Goal: Transaction & Acquisition: Book appointment/travel/reservation

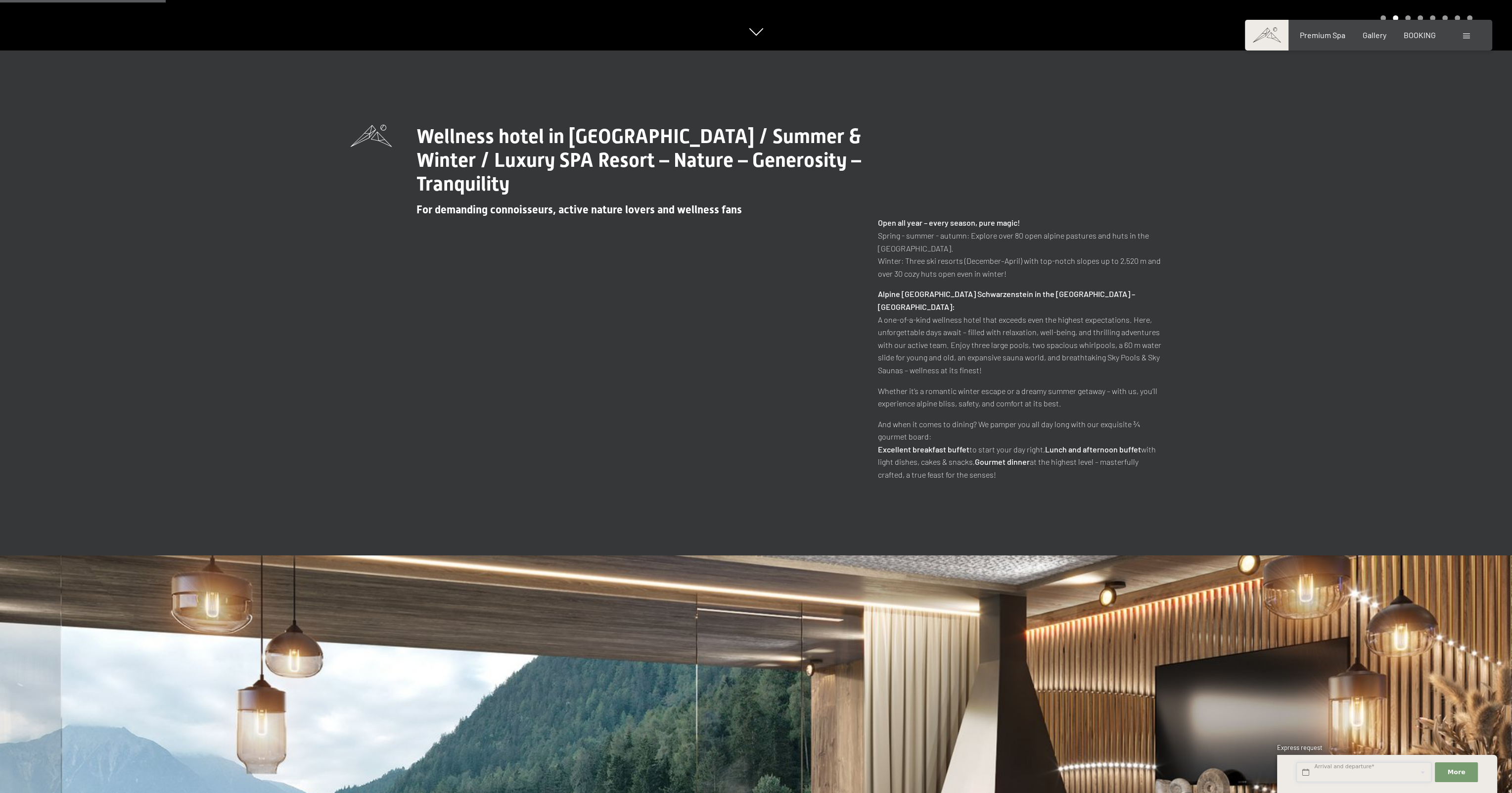
click at [1355, 770] on input "text" at bounding box center [1364, 772] width 135 height 20
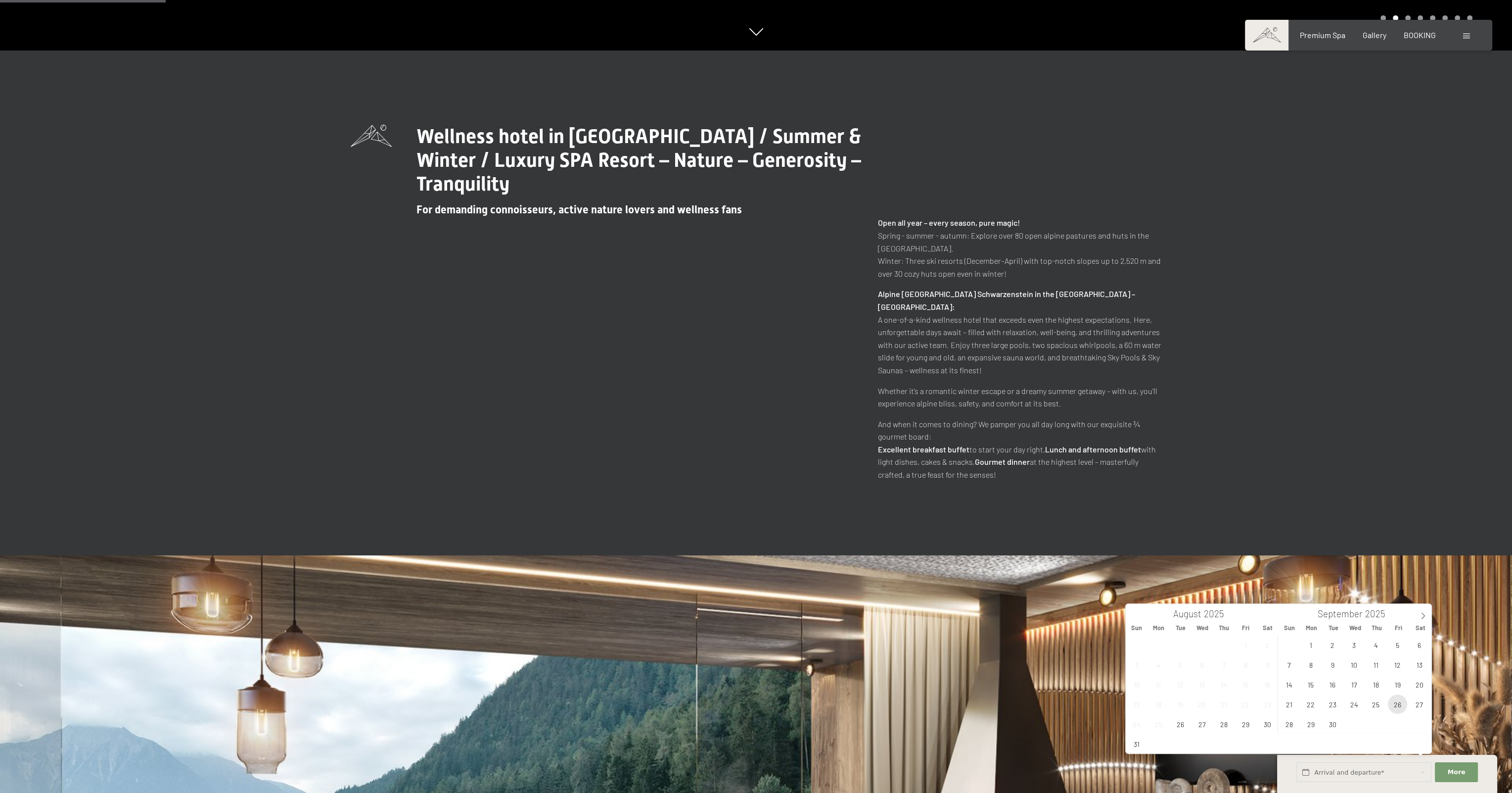
click at [1395, 707] on span "26" at bounding box center [1397, 704] width 19 height 19
click at [1286, 725] on span "28" at bounding box center [1289, 723] width 19 height 19
type input "Fri. 26/09/2025 - Sun. 28/09/2025"
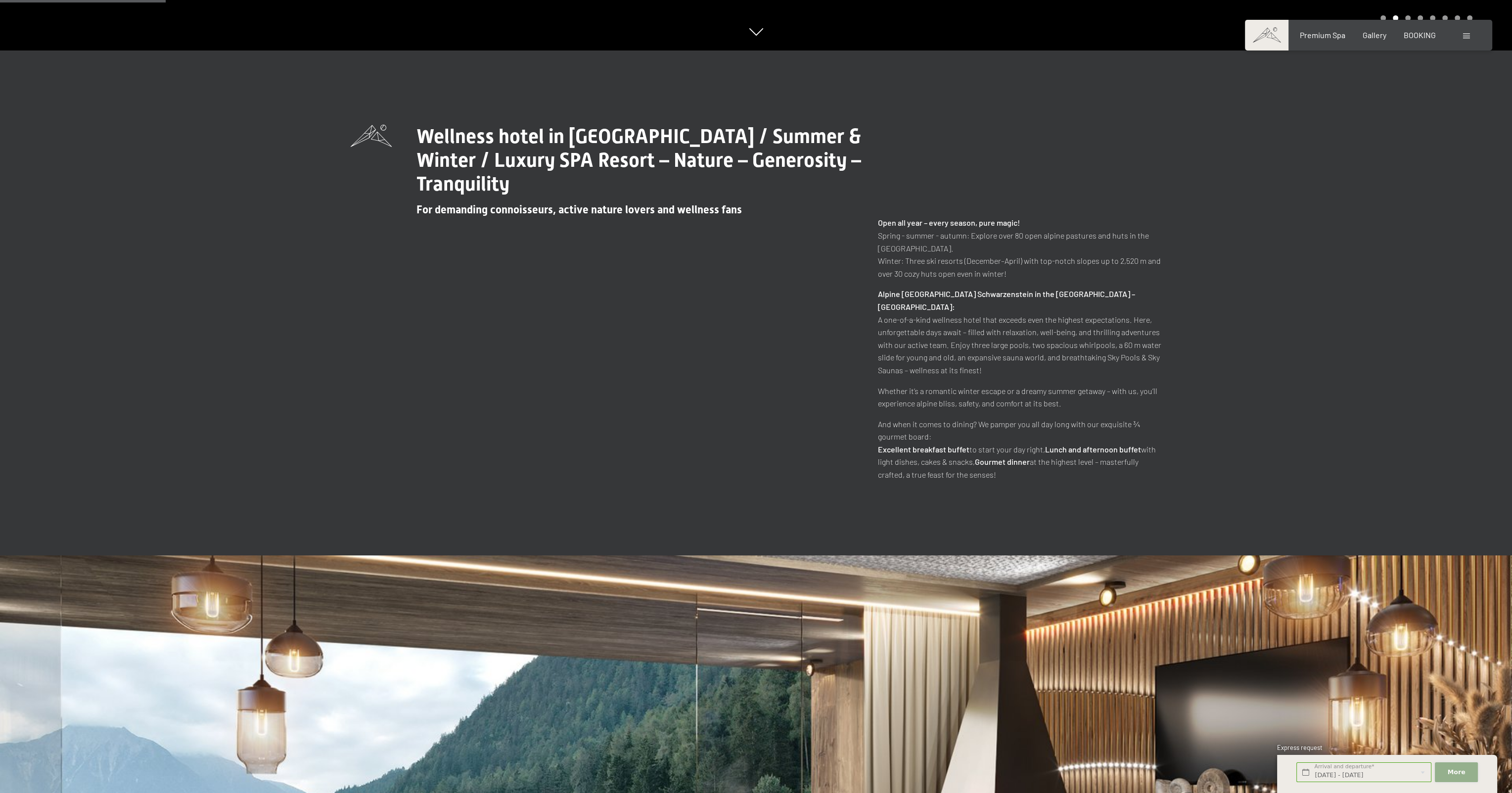
click at [1456, 772] on span "More" at bounding box center [1457, 772] width 18 height 9
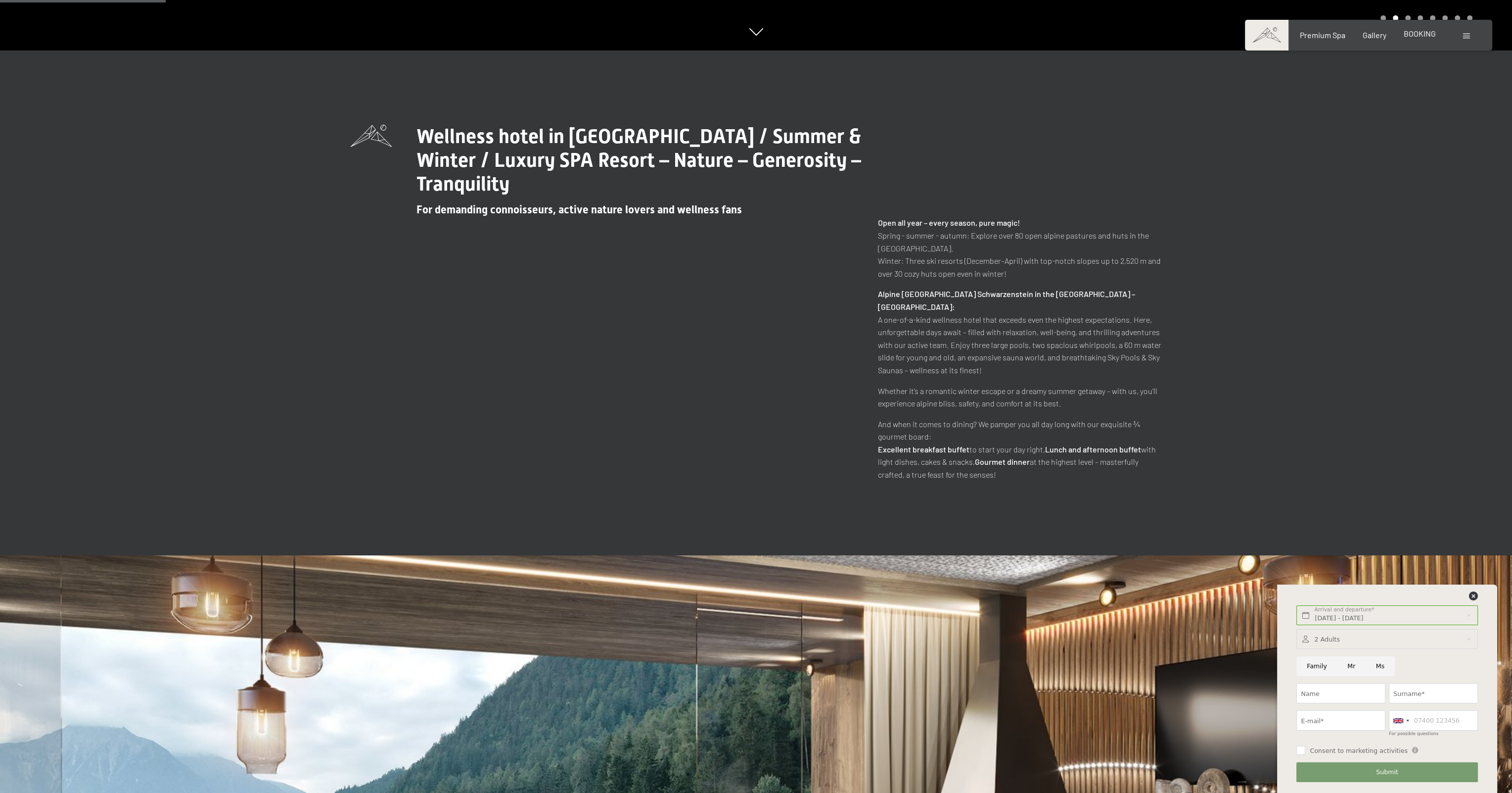
click at [1415, 30] on span "BOOKING" at bounding box center [1419, 33] width 32 height 10
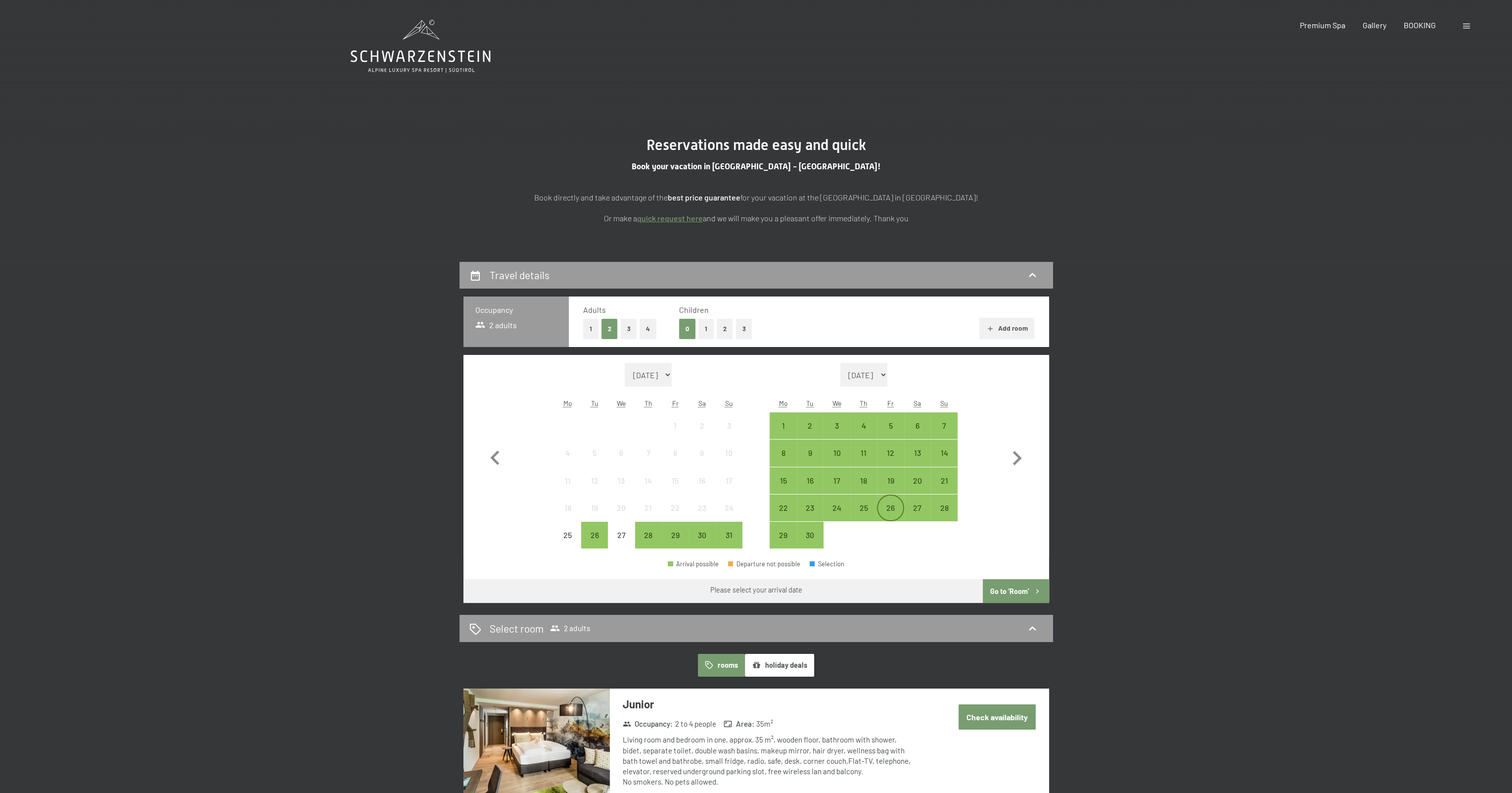
drag, startPoint x: 890, startPoint y: 512, endPoint x: 902, endPoint y: 512, distance: 12.0
click at [890, 512] on div "26" at bounding box center [890, 516] width 25 height 25
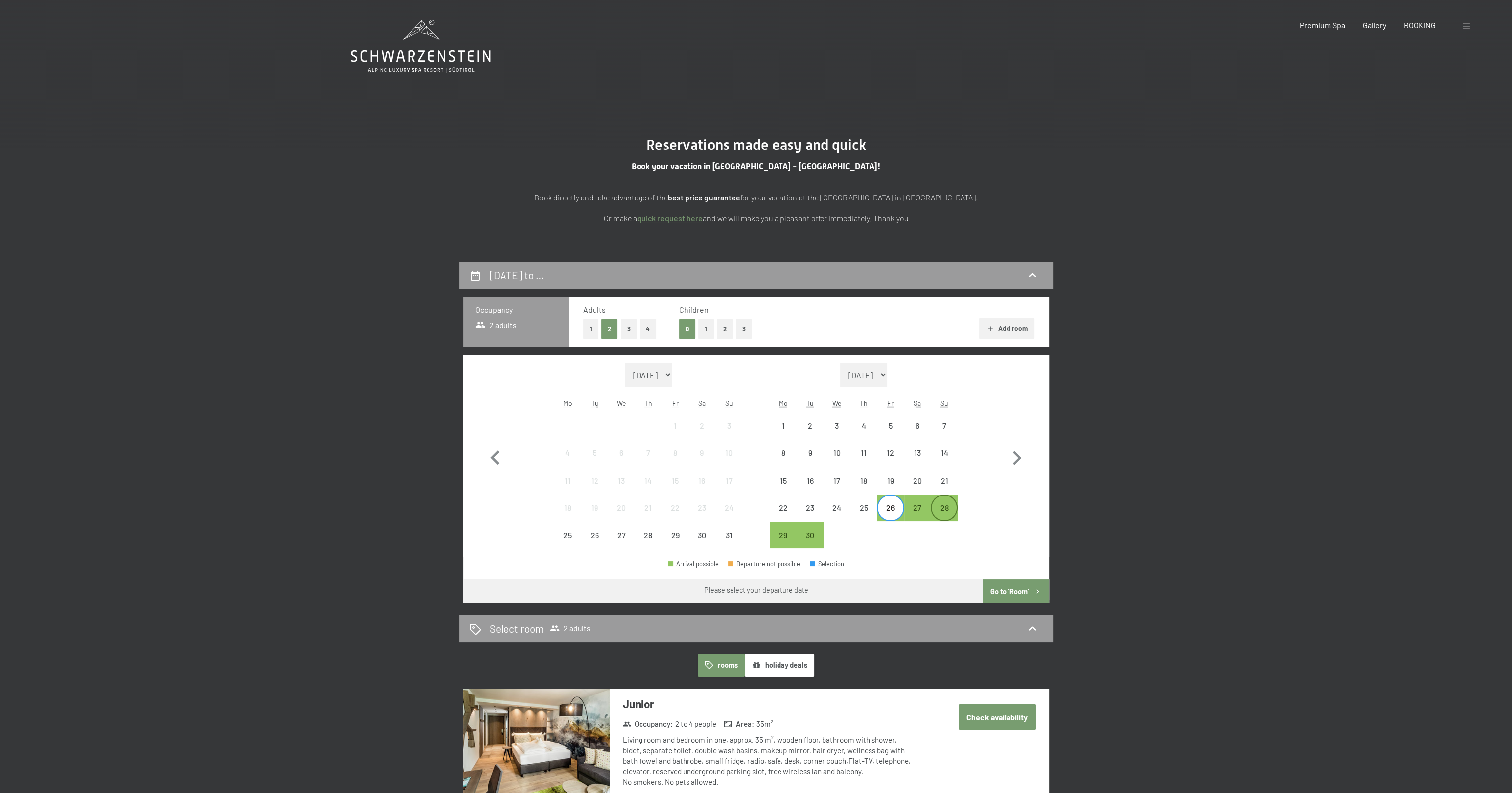
click at [948, 512] on div "28" at bounding box center [944, 516] width 25 height 25
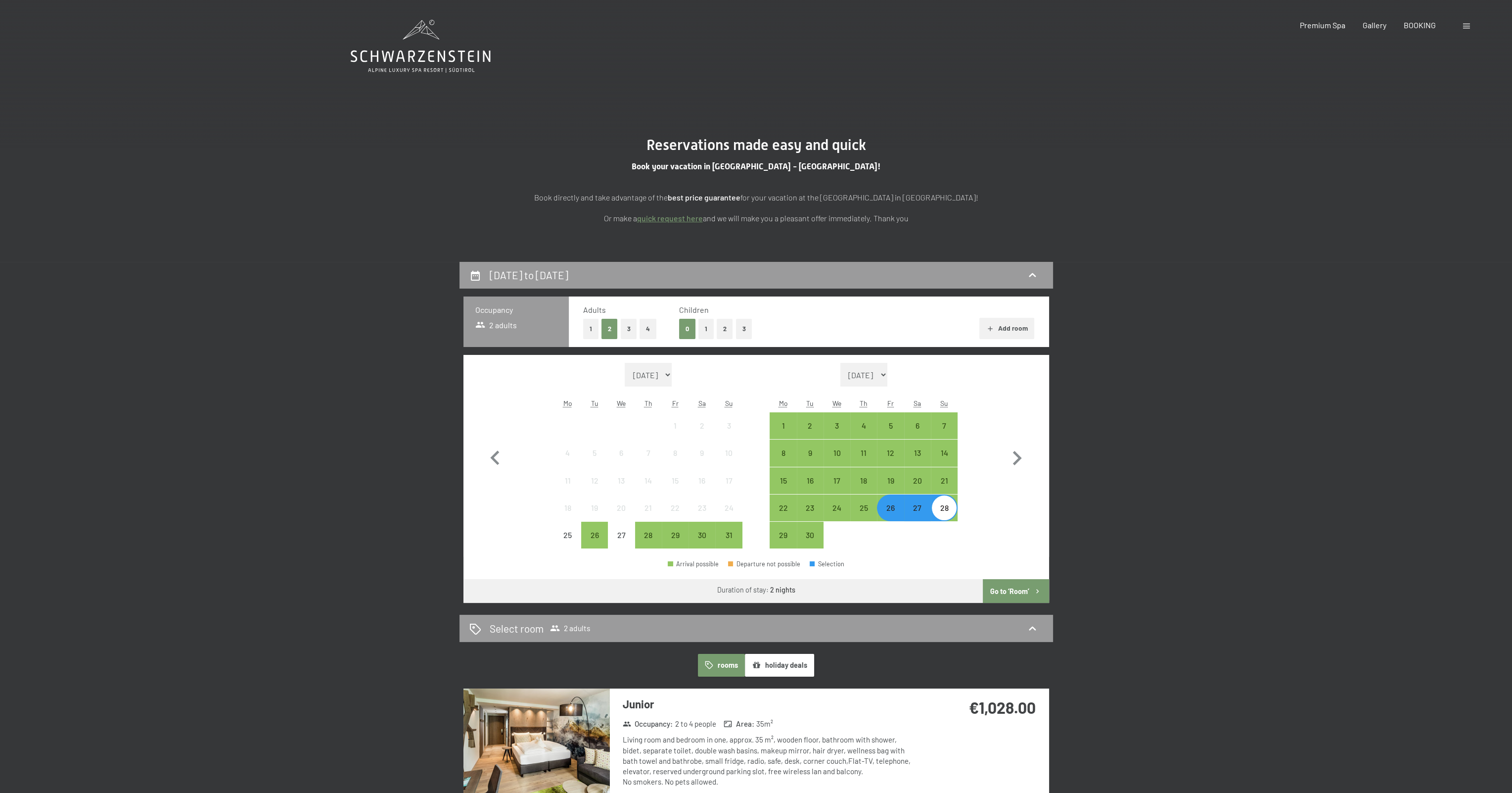
click at [1003, 592] on button "Go to ‘Room’" at bounding box center [1016, 590] width 66 height 23
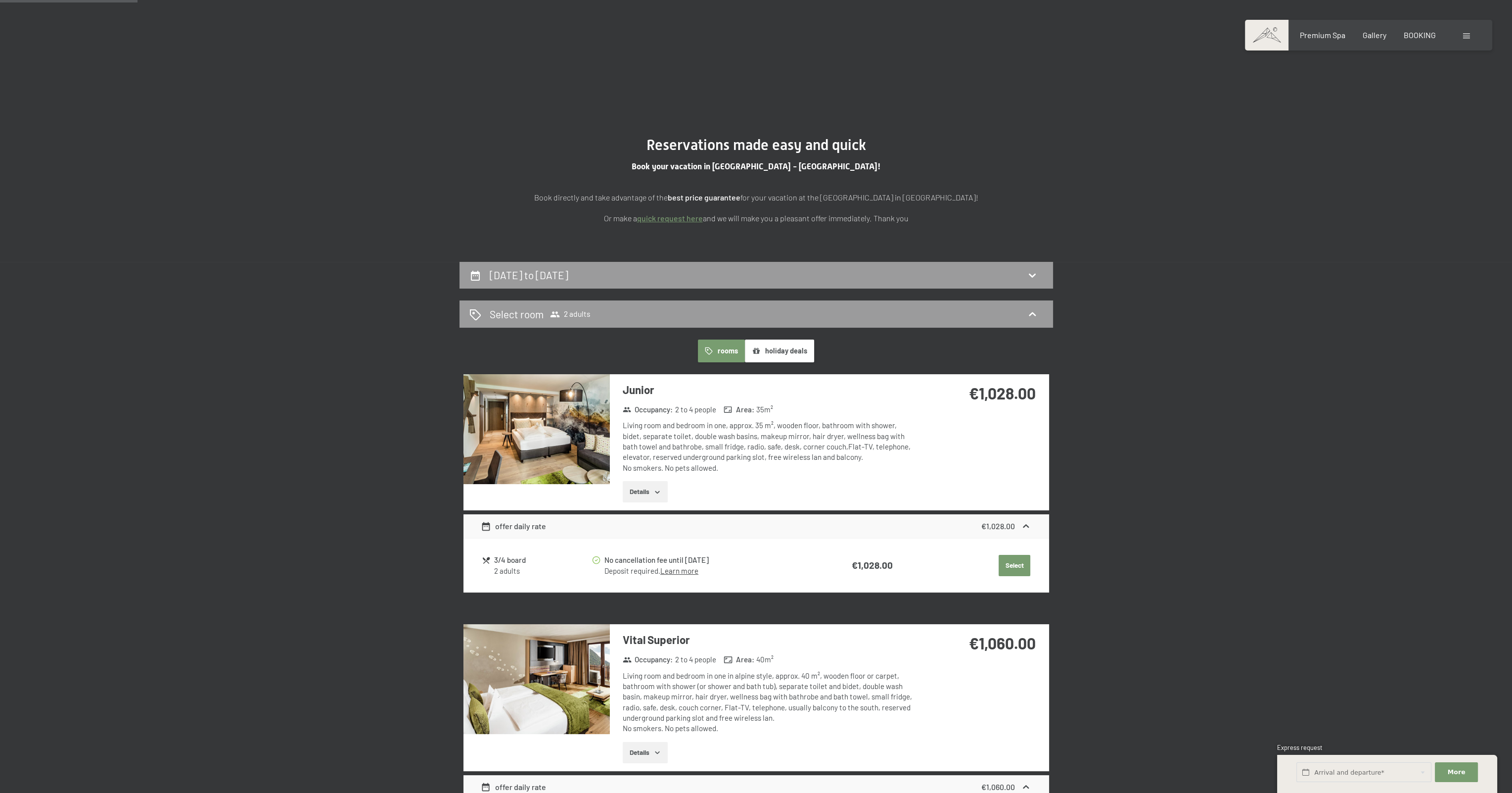
scroll to position [261, 0]
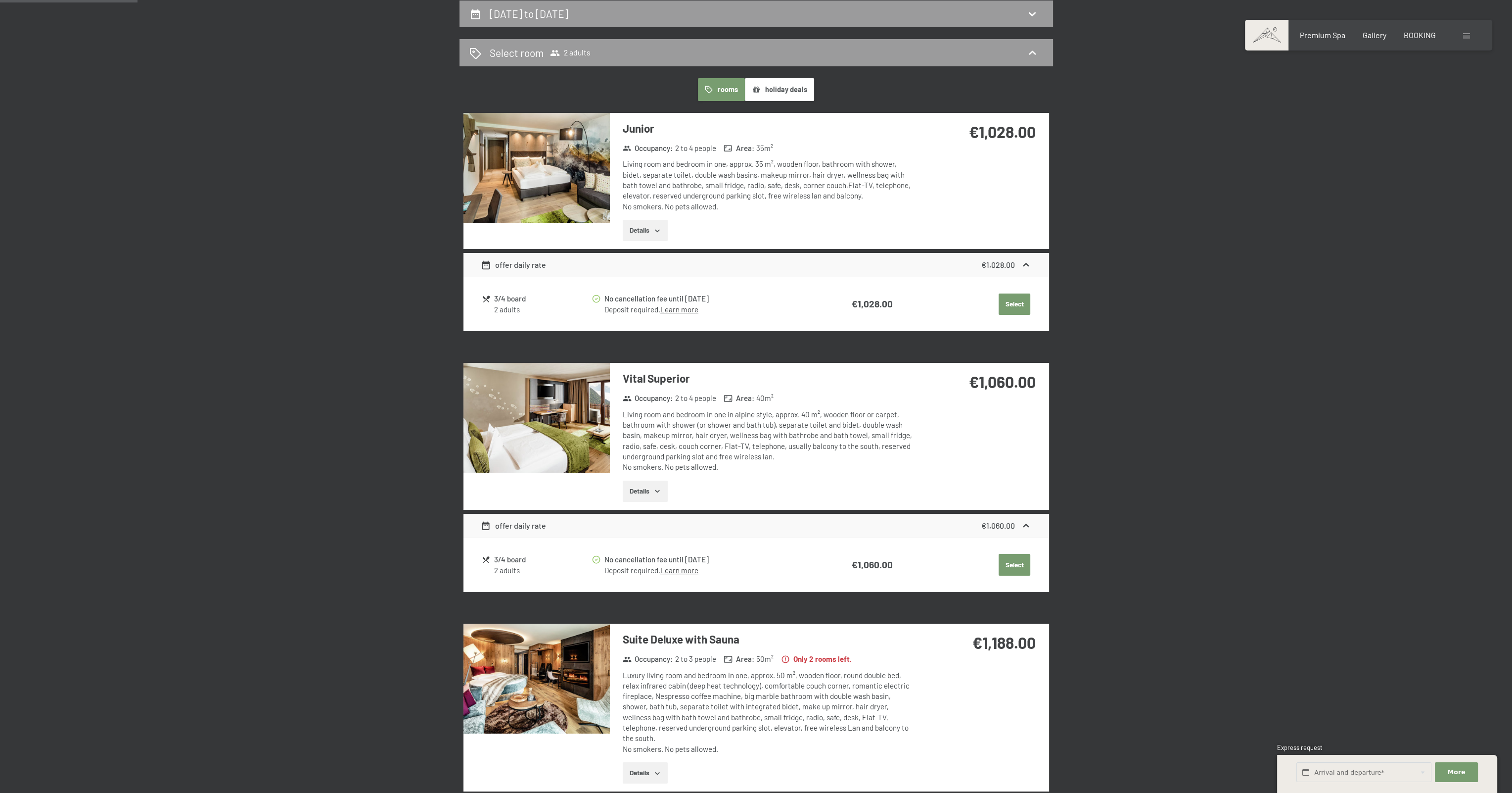
click at [1012, 315] on button "Select" at bounding box center [1015, 304] width 32 height 22
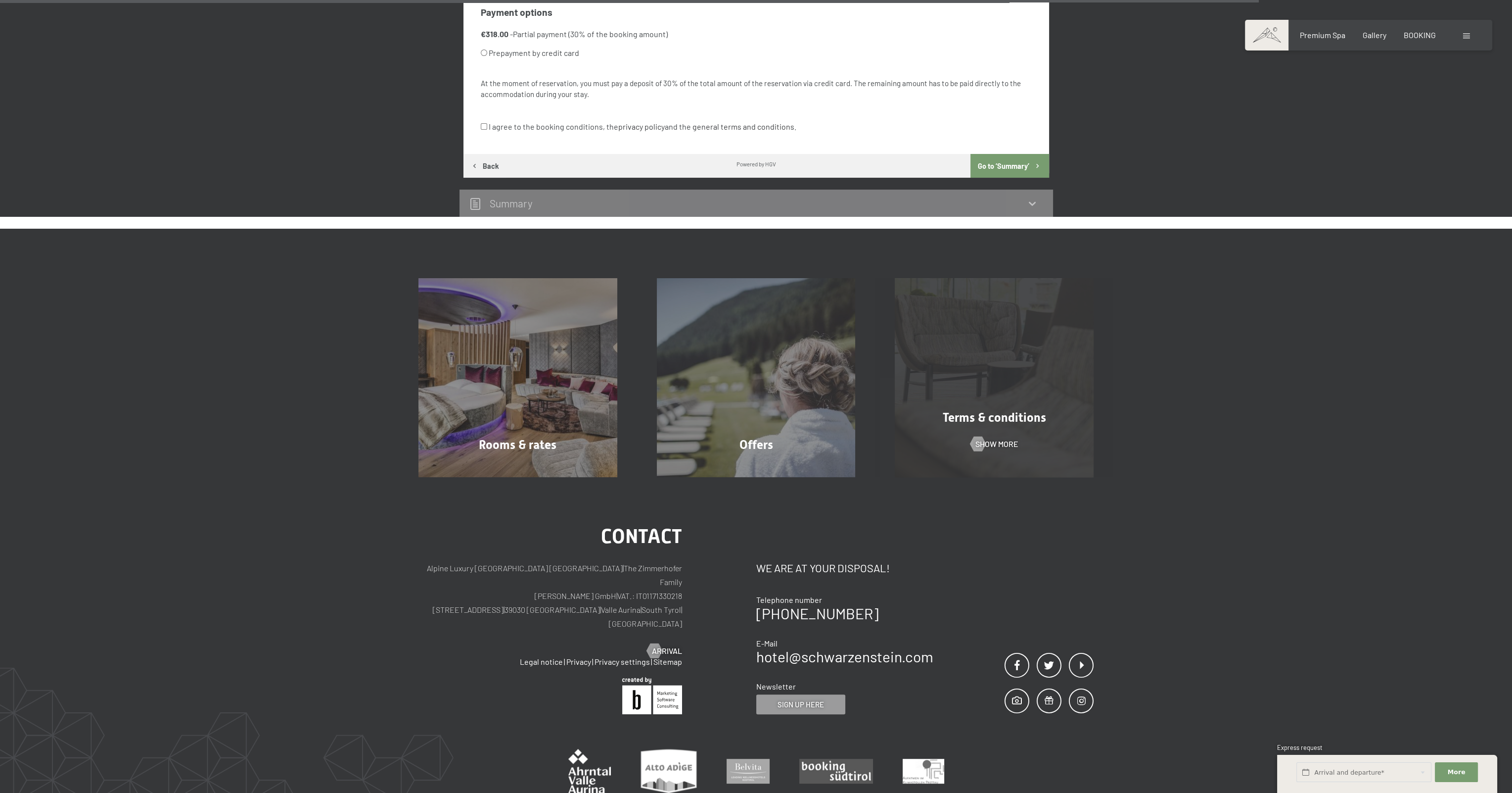
scroll to position [707, 0]
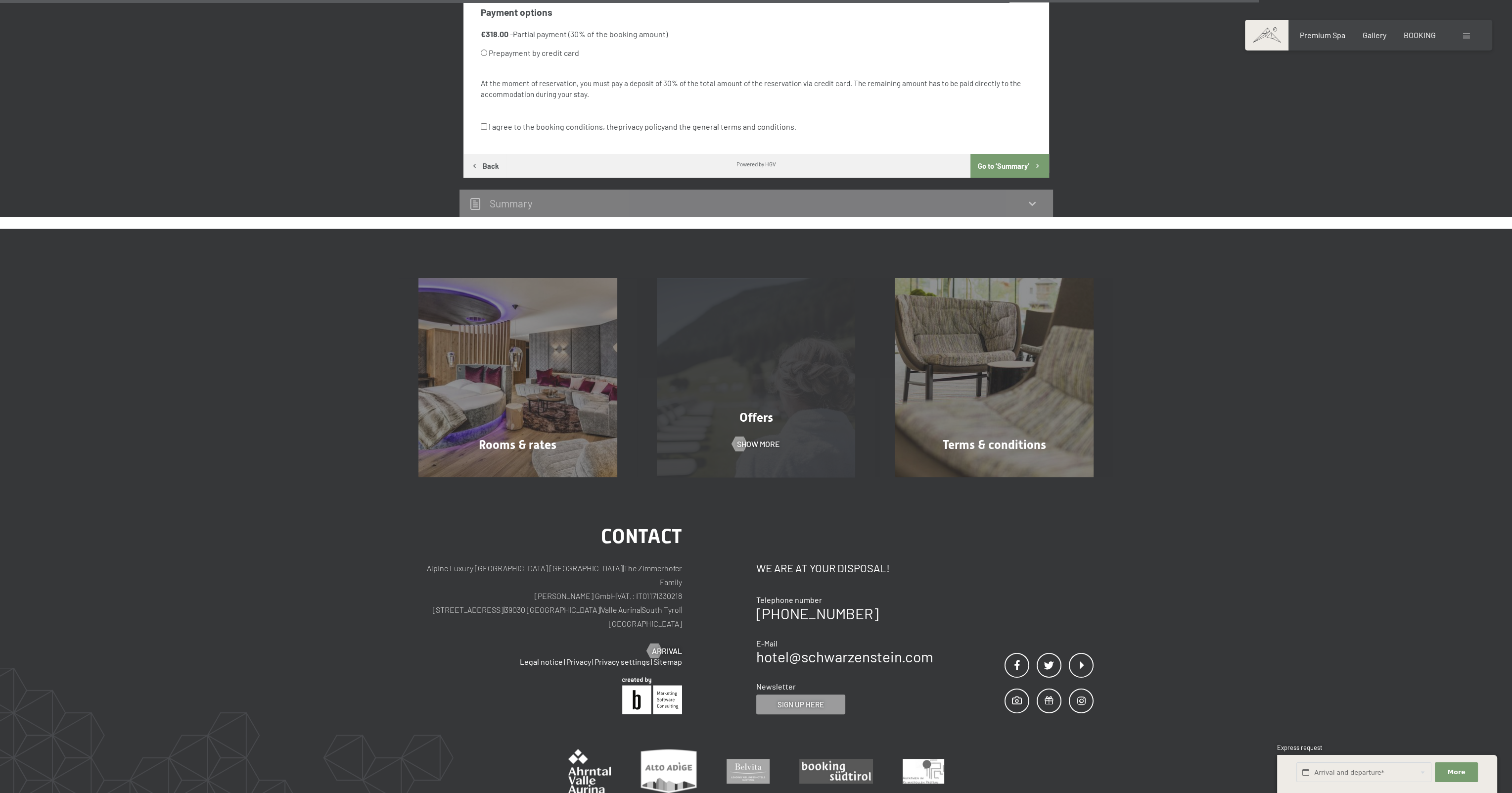
click at [793, 420] on div "Offers" at bounding box center [756, 417] width 238 height 17
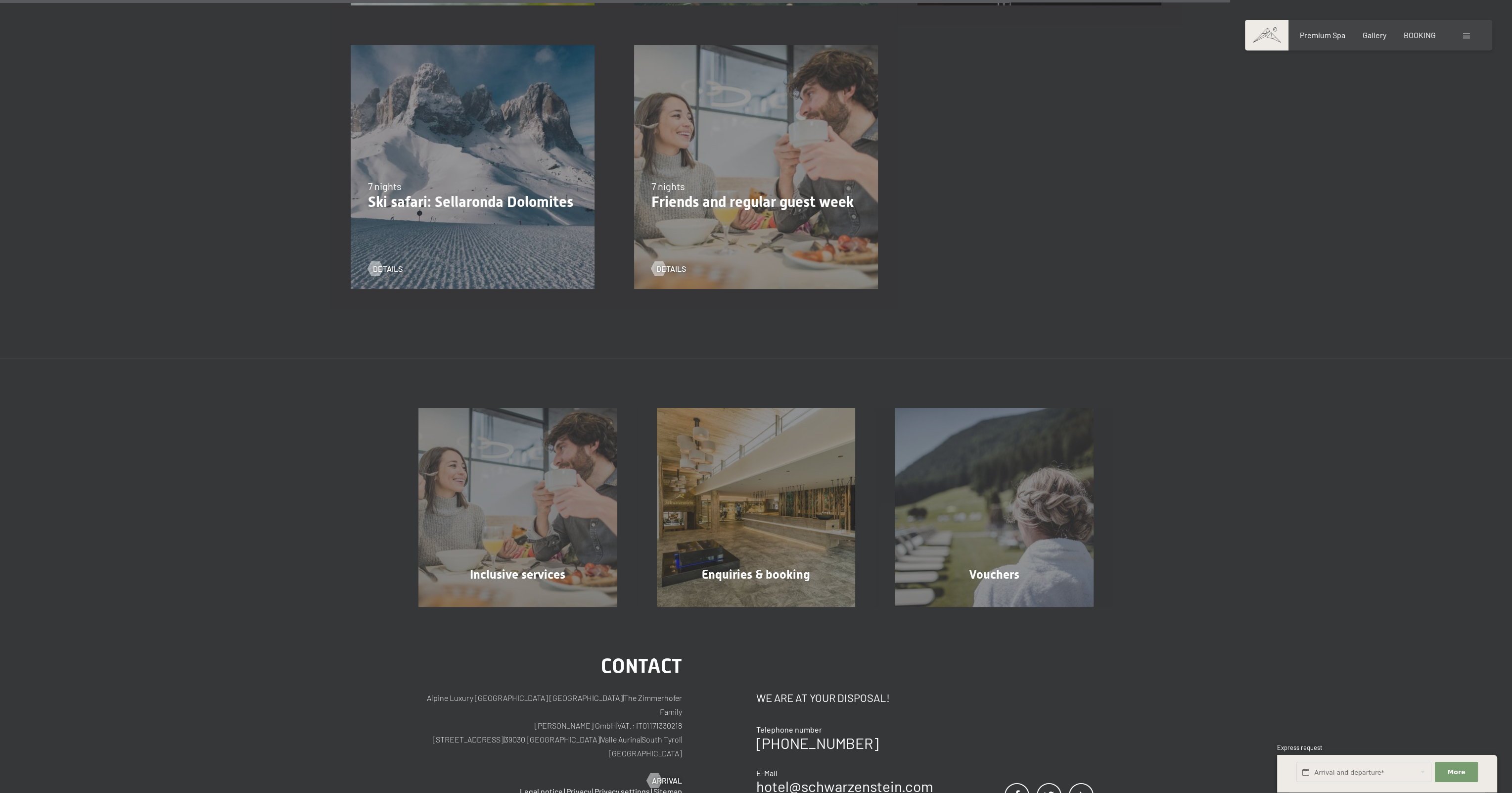
scroll to position [1435, 0]
click at [540, 141] on div "24/01–09/02/2026 7 nights Ski safari: Sellaronda Dolomites details" at bounding box center [472, 165] width 283 height 283
click at [482, 198] on p "Ski safari: Sellaronda Dolomites" at bounding box center [473, 200] width 209 height 18
click at [391, 269] on span "details" at bounding box center [397, 266] width 30 height 11
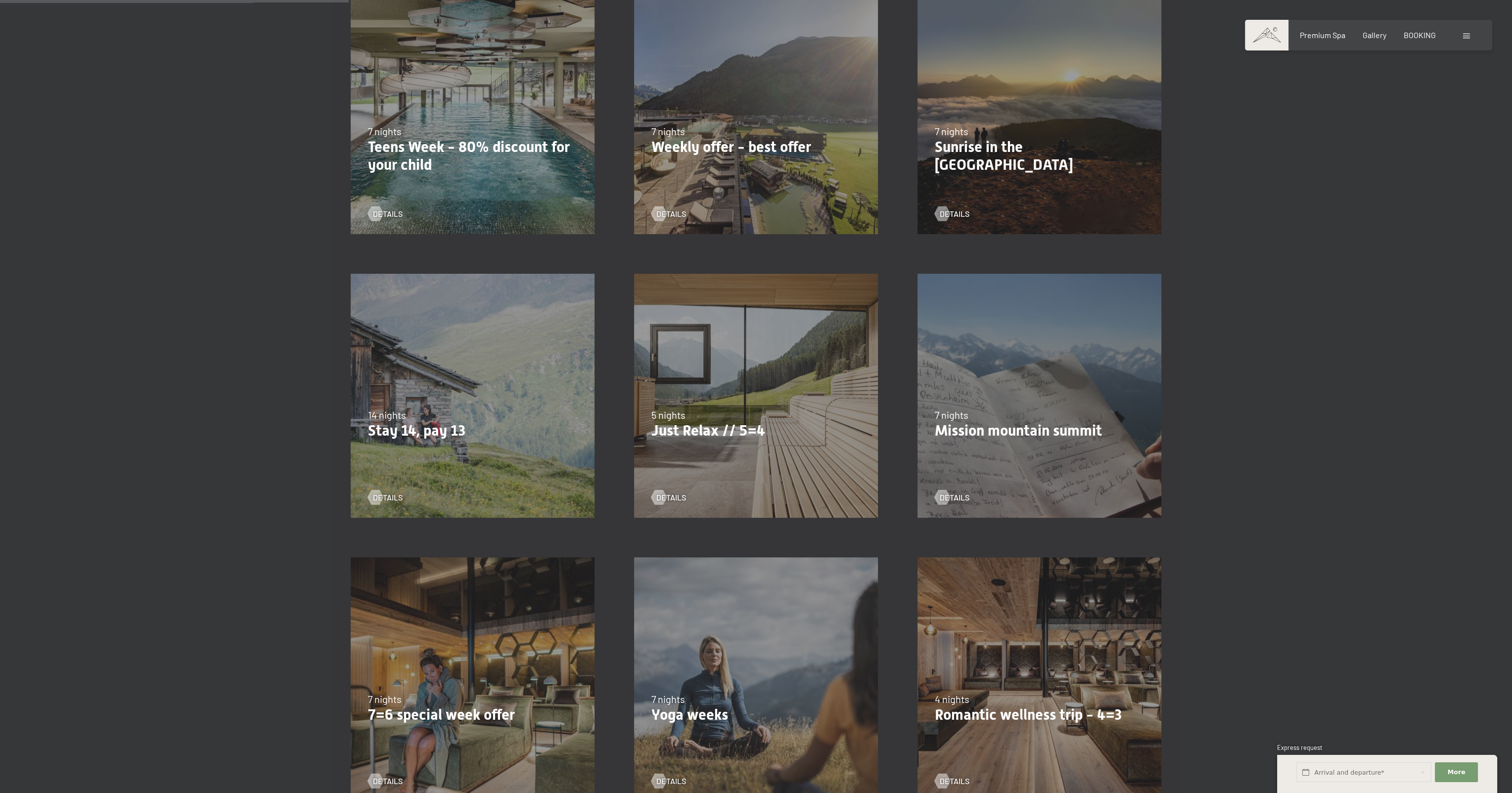
scroll to position [297, 0]
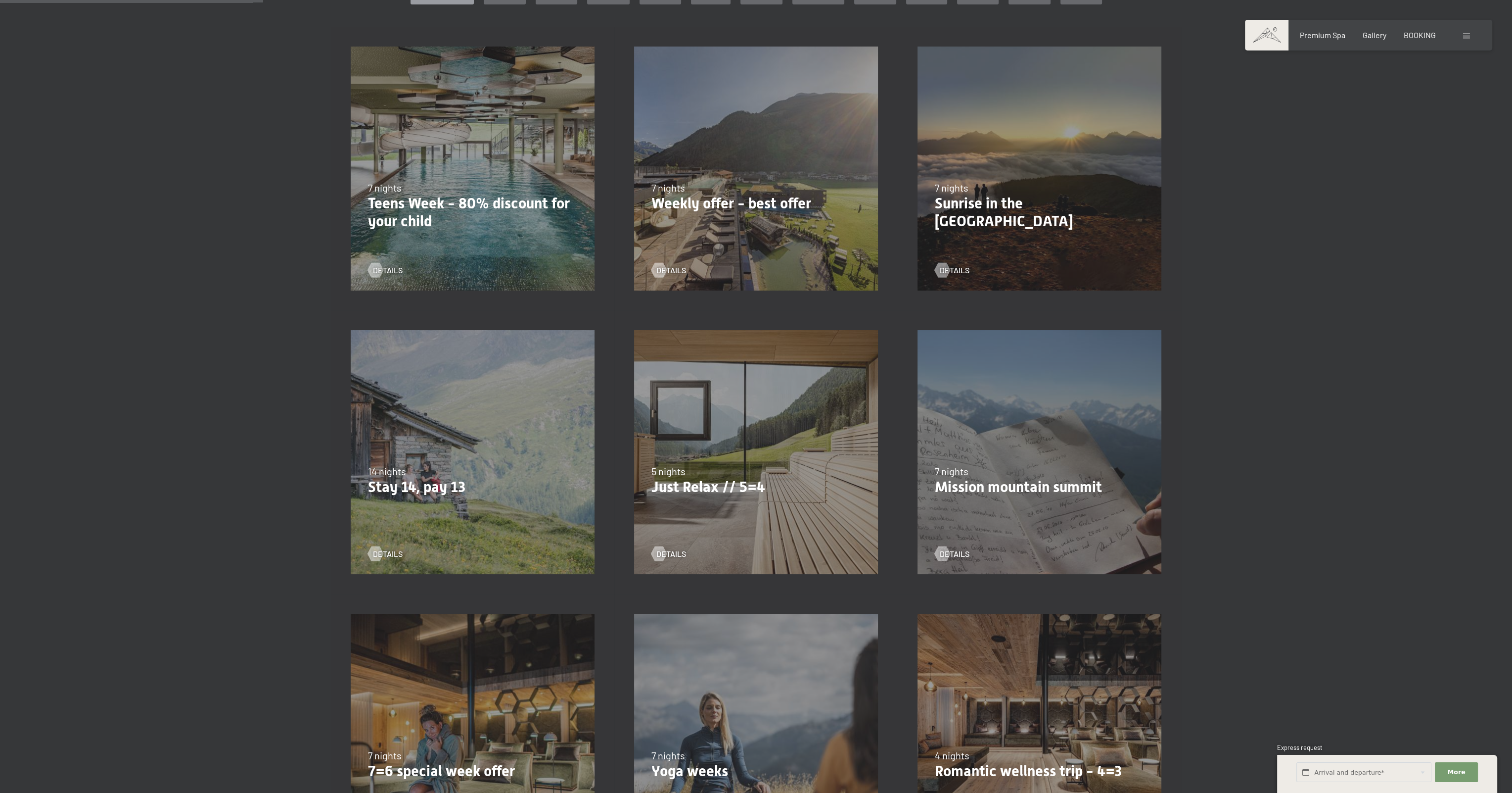
click at [805, 243] on div "24/08/2025–12/04/2026 14/05–21/06/2026 27/06/2026–01/02/2027 7 nights Weekly of…" at bounding box center [756, 168] width 283 height 283
click at [790, 206] on p "Weekly offer - best offer" at bounding box center [756, 203] width 209 height 18
click at [674, 268] on span "details" at bounding box center [681, 270] width 30 height 11
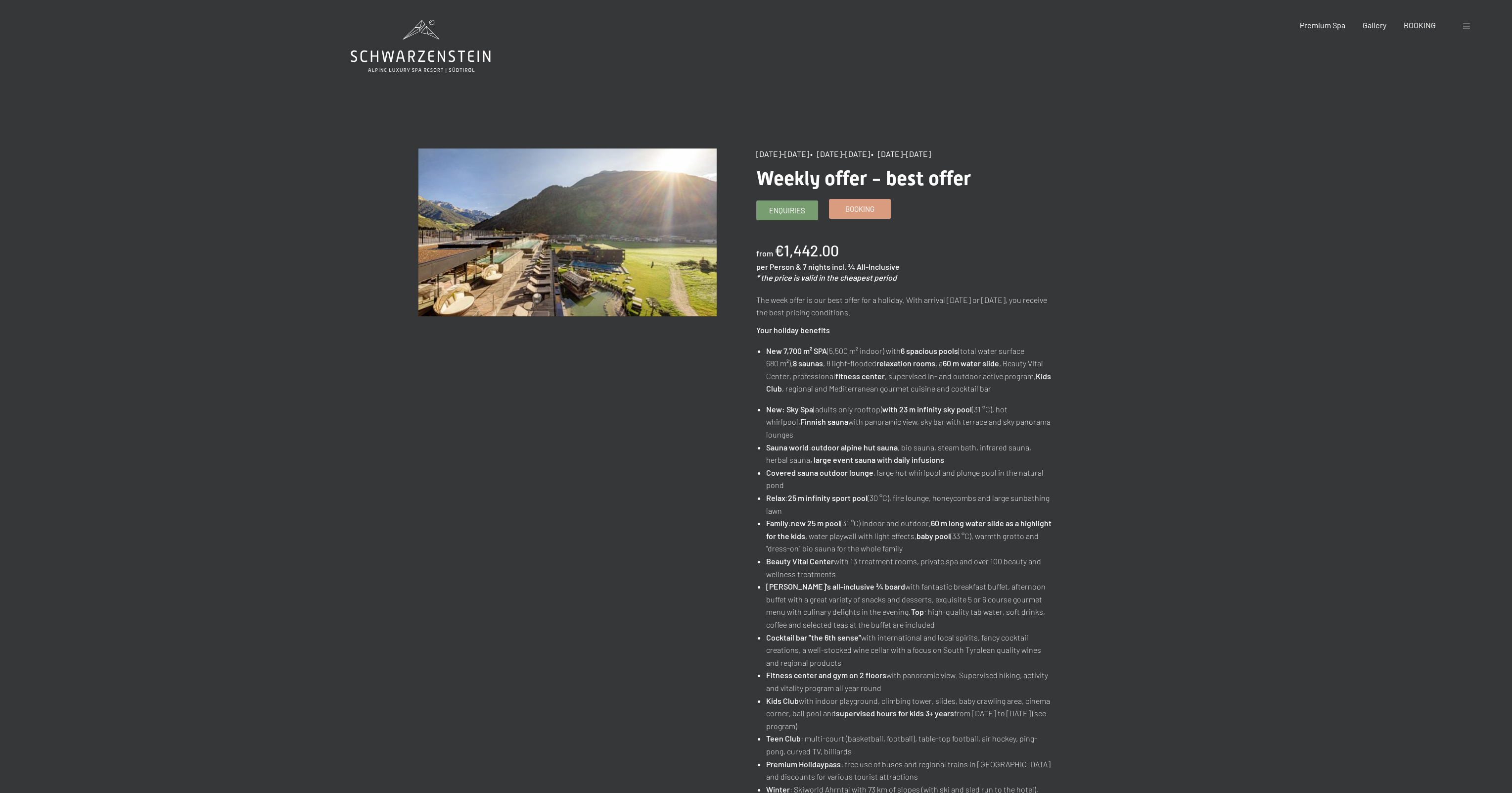
click at [859, 207] on span "Booking" at bounding box center [860, 209] width 29 height 10
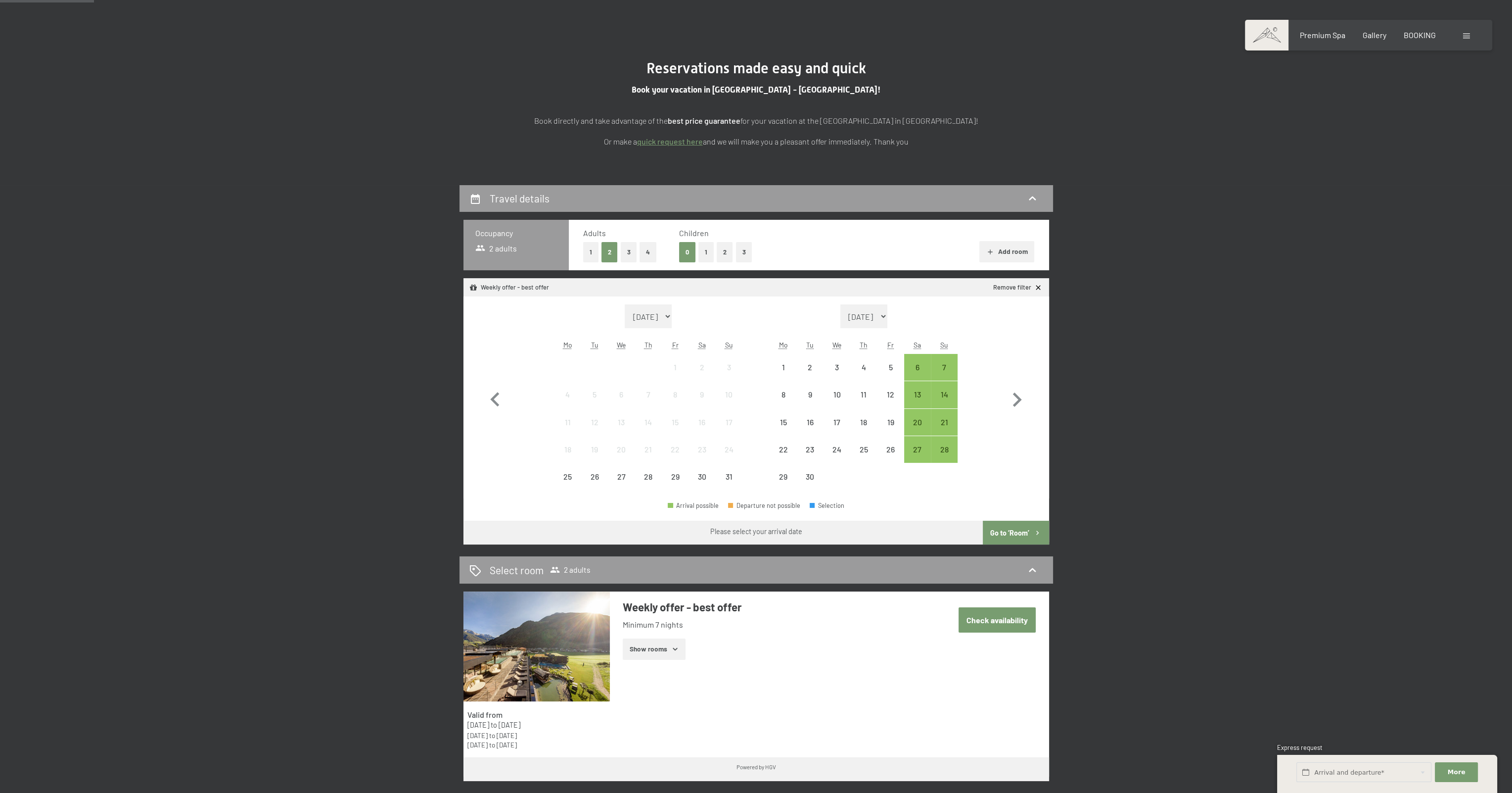
scroll to position [99, 0]
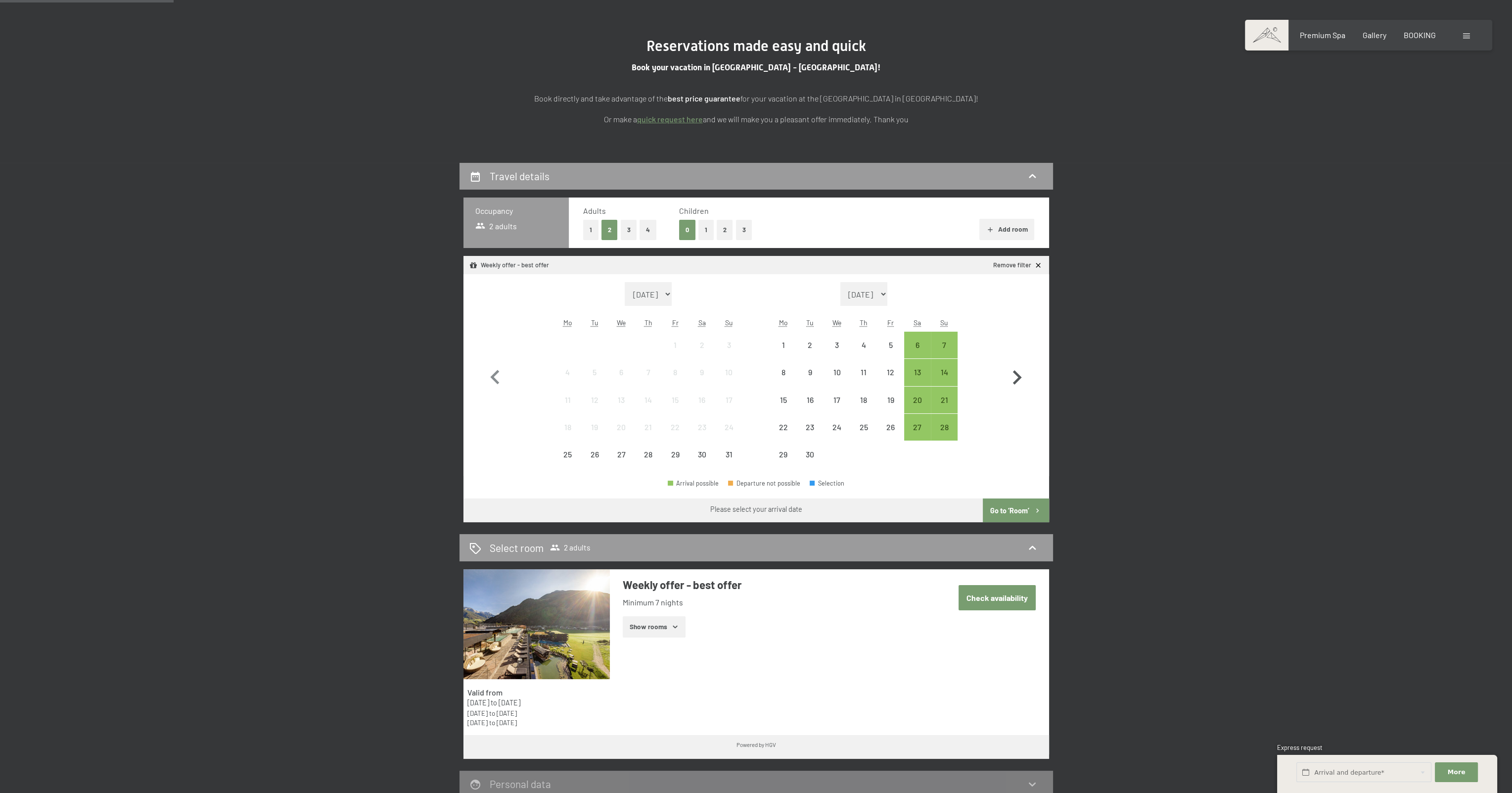
click at [1018, 373] on icon "button" at bounding box center [1016, 377] width 29 height 29
select select "[DATE]"
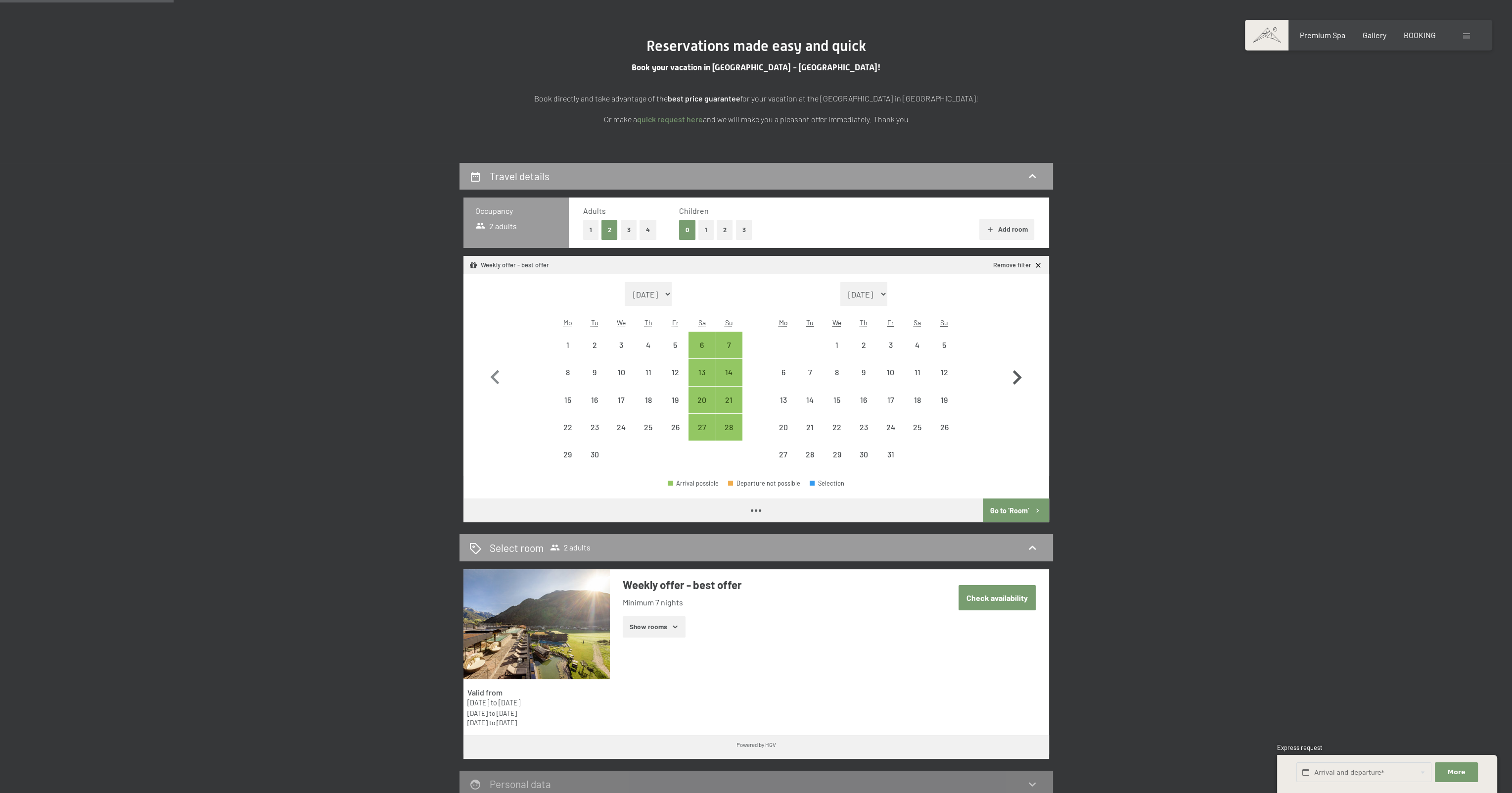
select select "[DATE]"
click at [1015, 373] on icon "button" at bounding box center [1016, 377] width 29 height 29
select select "[DATE]"
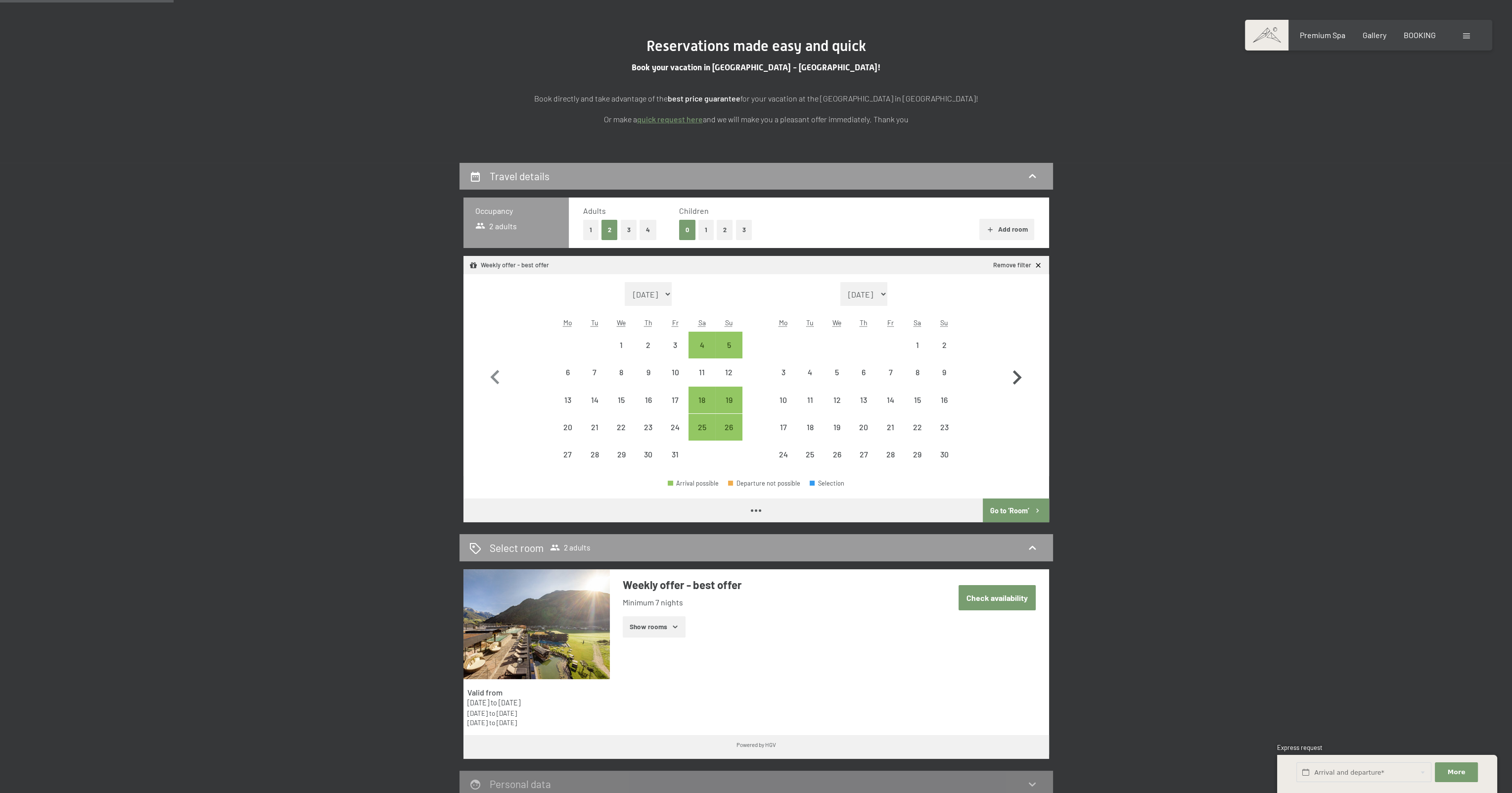
click at [1015, 373] on icon "button" at bounding box center [1016, 377] width 29 height 29
select select "[DATE]"
click at [1015, 373] on icon "button" at bounding box center [1016, 377] width 29 height 29
select select "[DATE]"
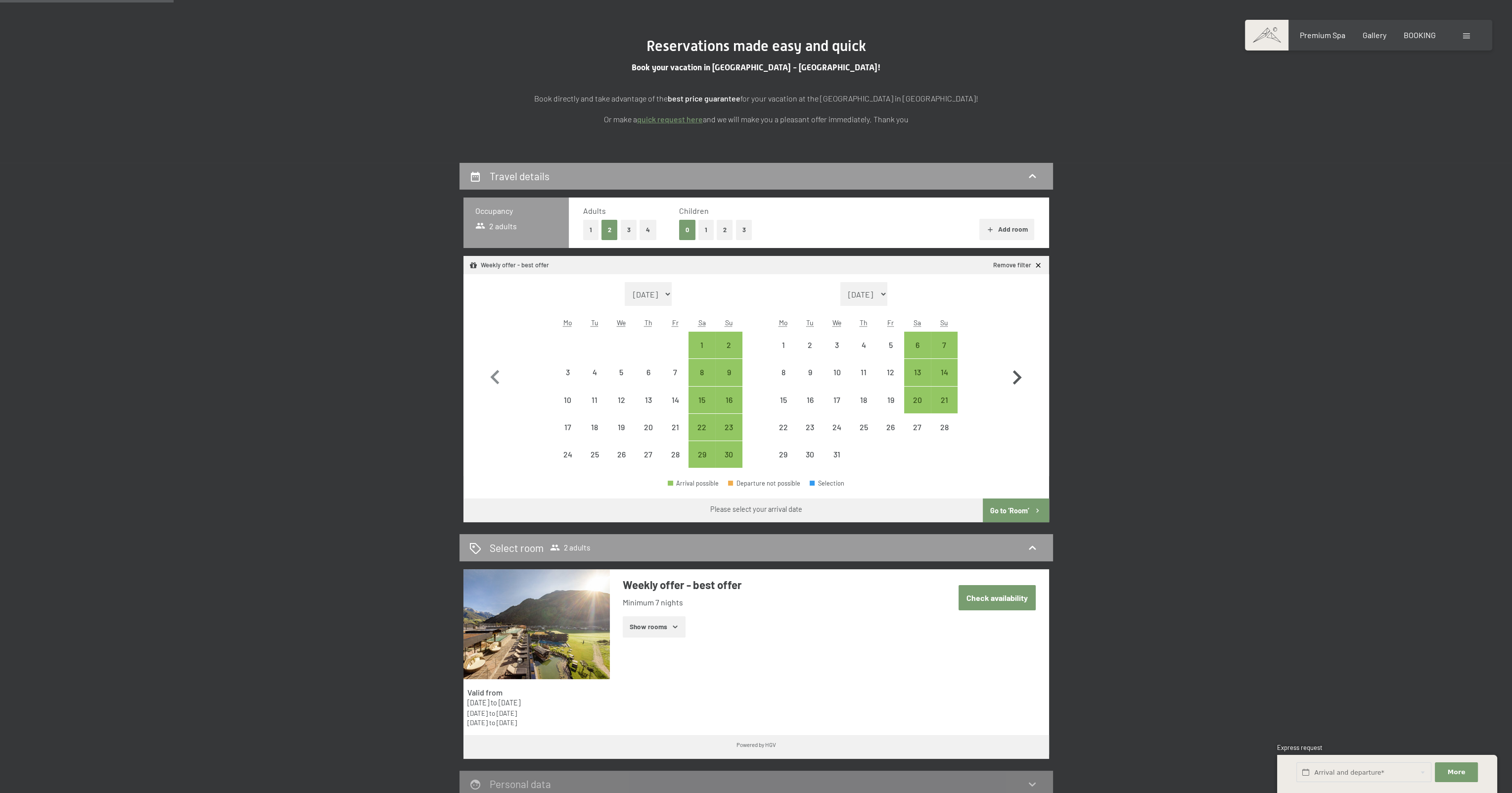
select select "[DATE]"
click at [916, 399] on div "17" at bounding box center [918, 408] width 25 height 25
select select "[DATE]"
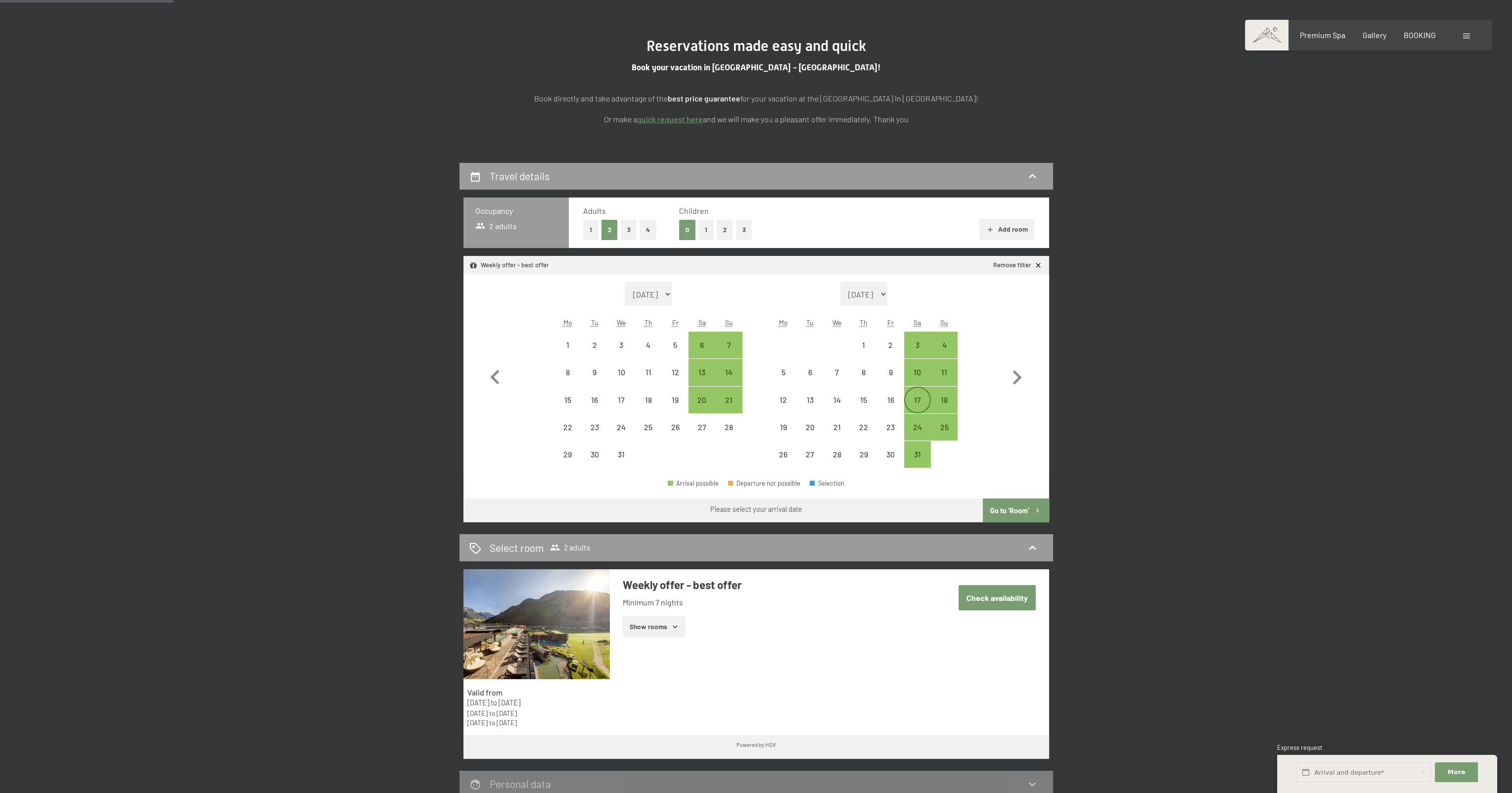
select select "[DATE]"
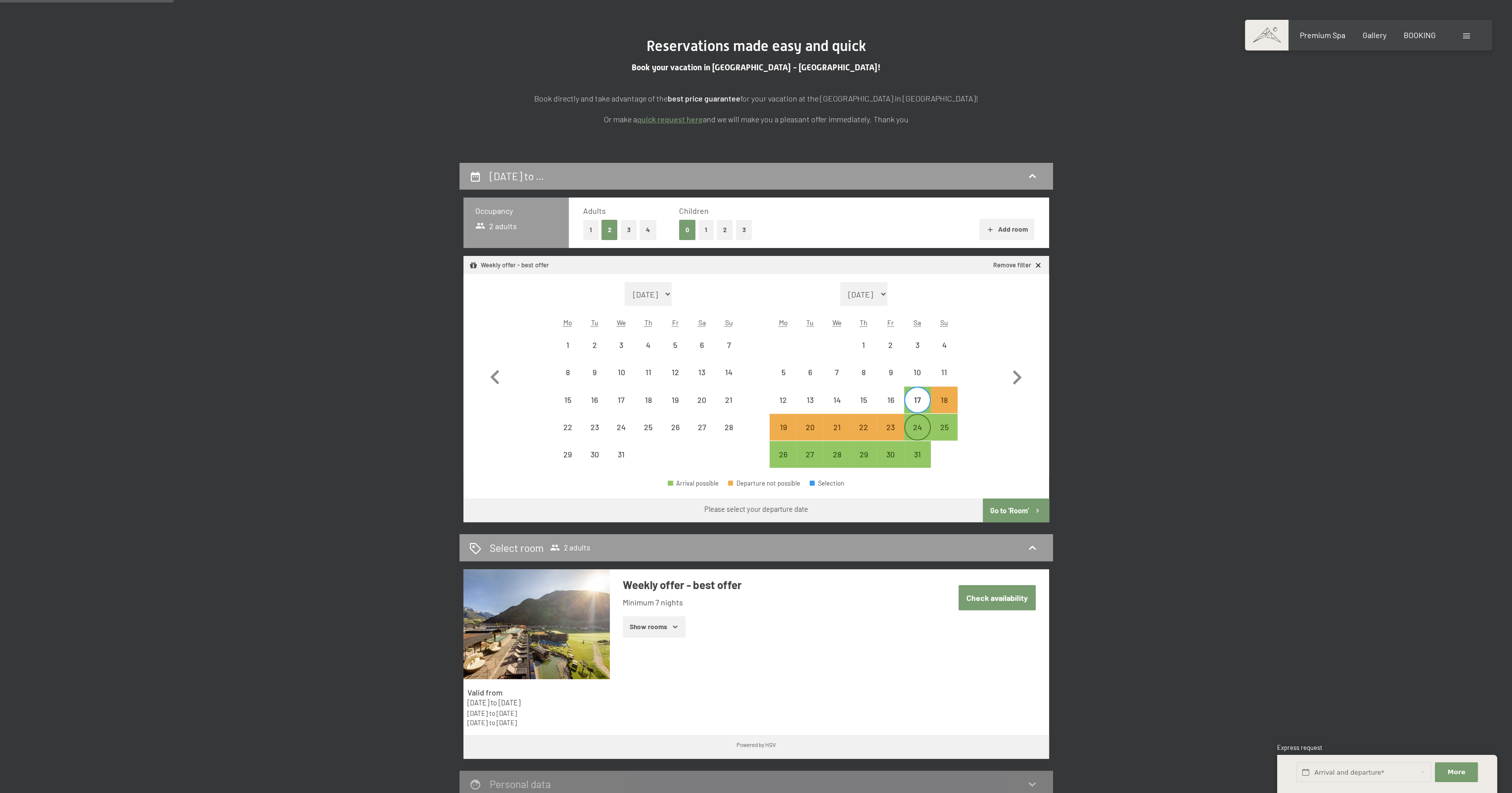
click at [911, 425] on div "24" at bounding box center [918, 435] width 25 height 25
select select "[DATE]"
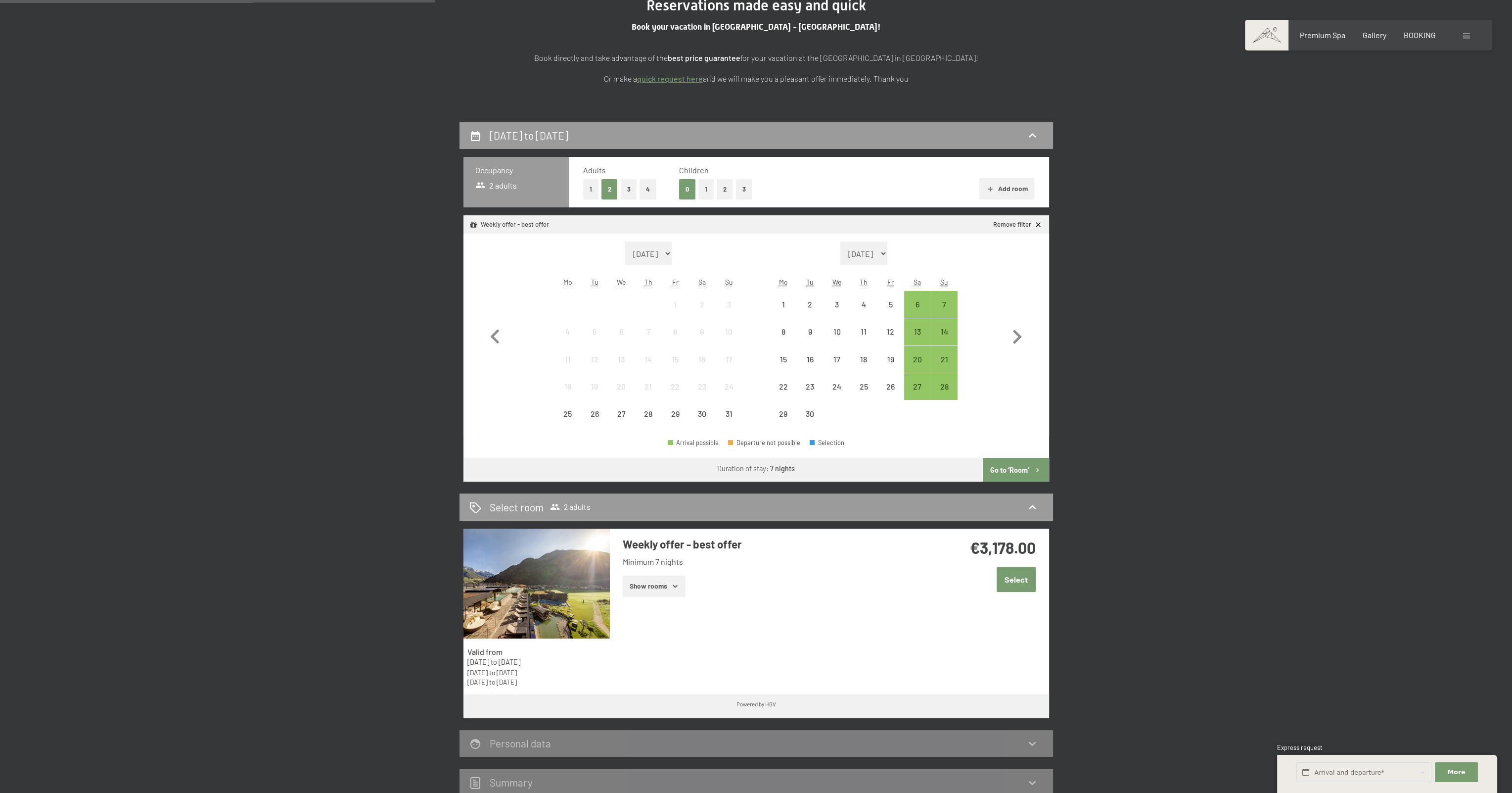
scroll to position [247, 0]
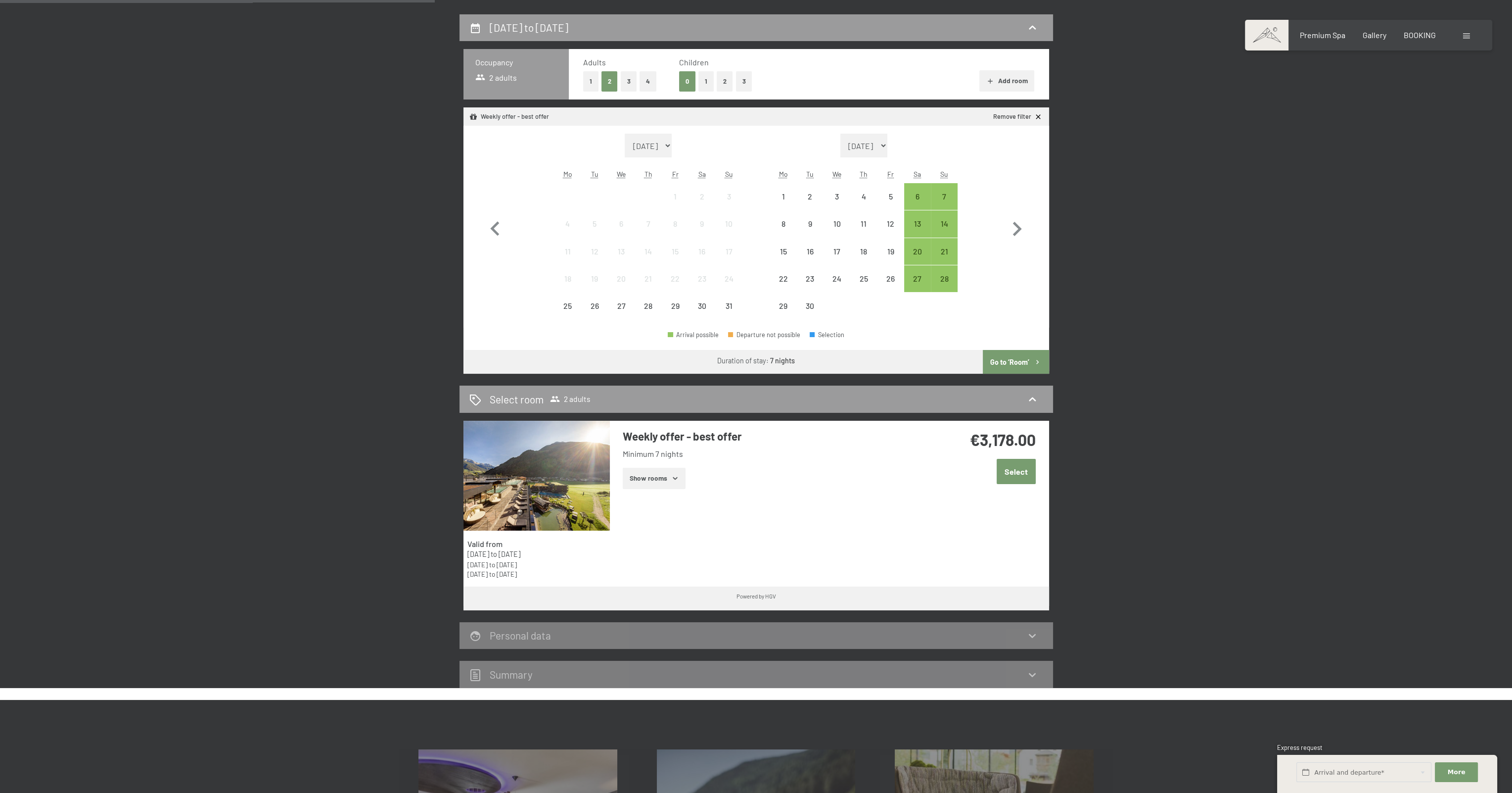
click at [677, 482] on button "Show rooms" at bounding box center [654, 479] width 63 height 22
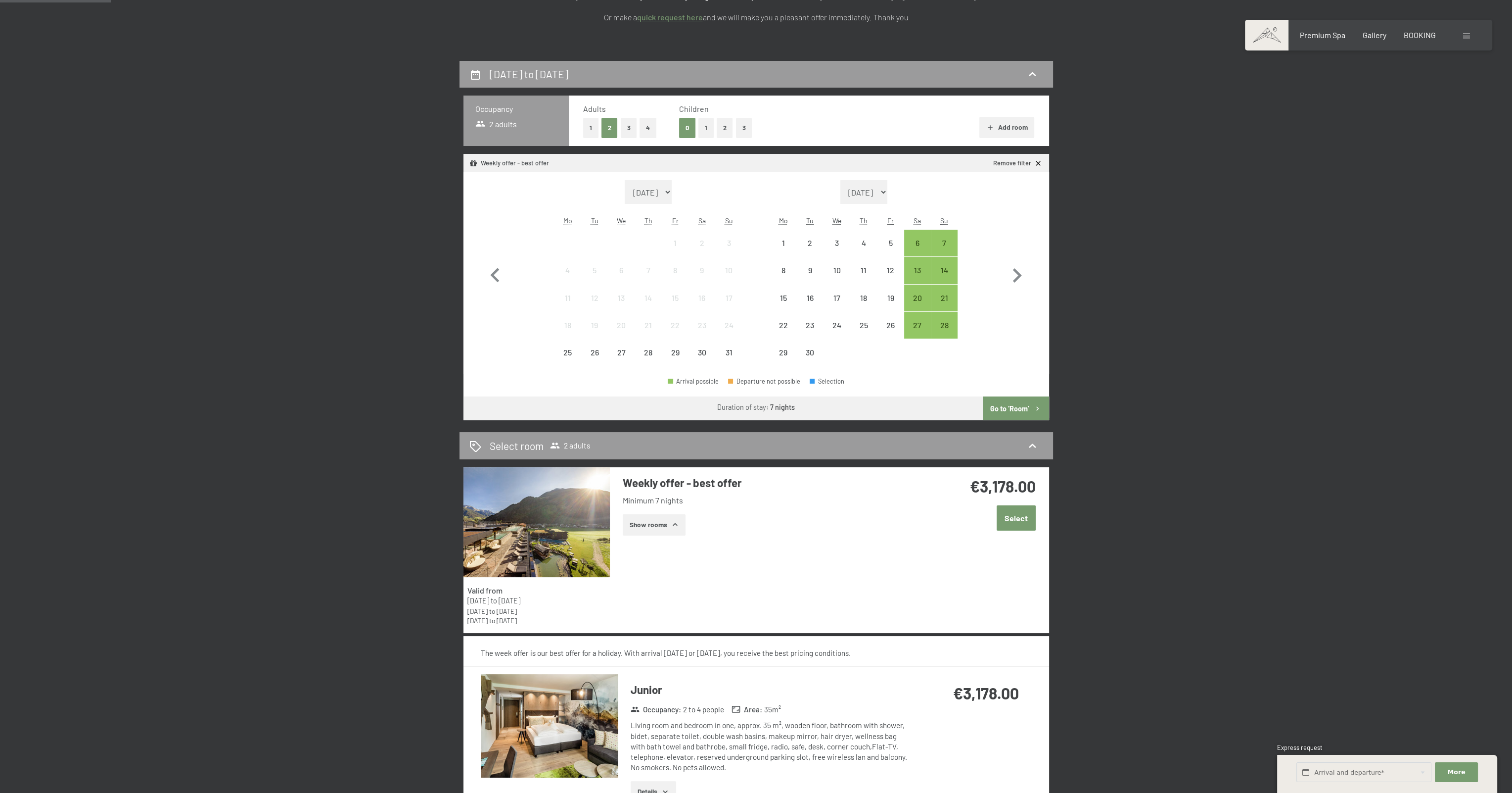
scroll to position [198, 0]
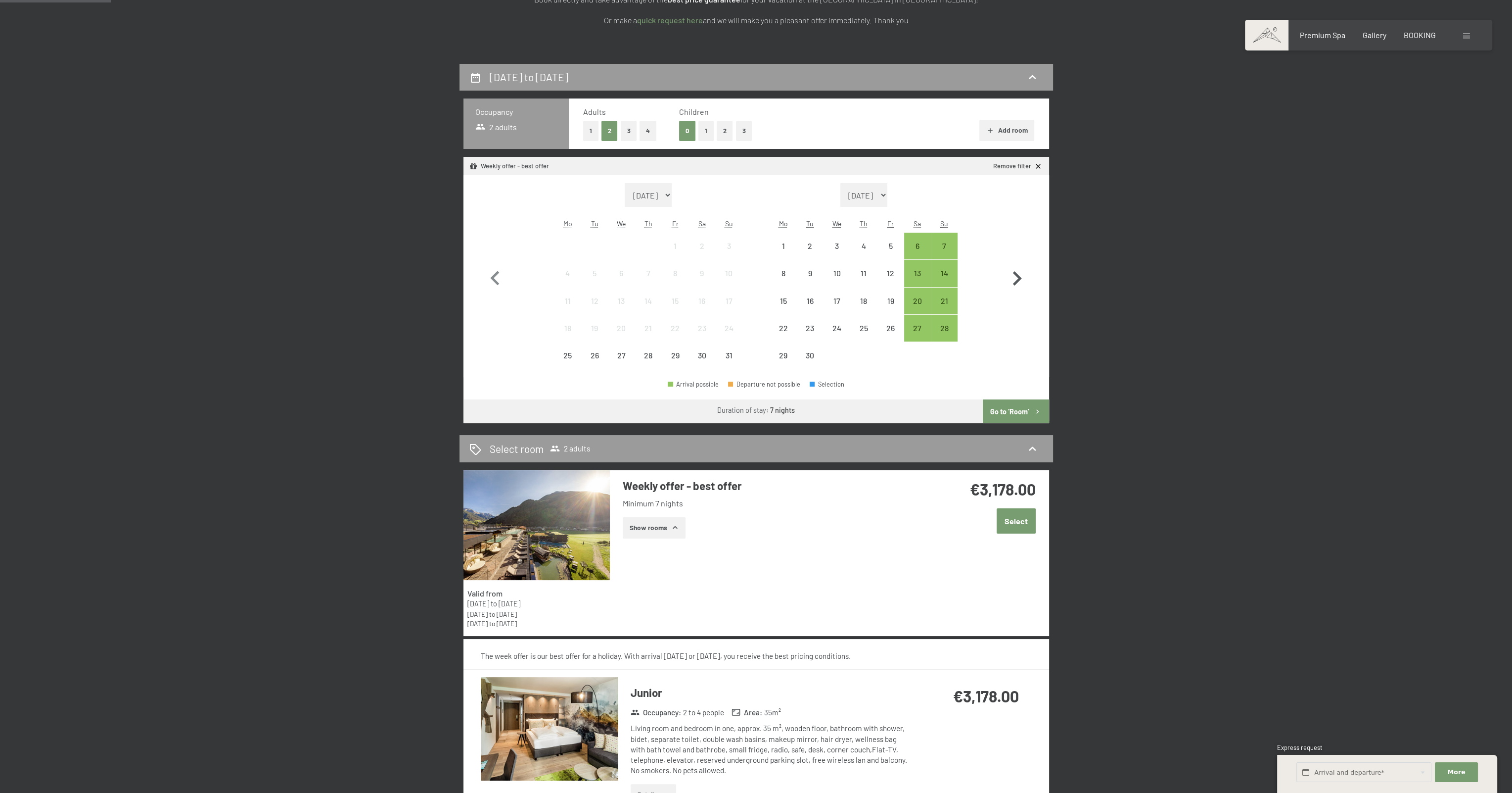
click at [1023, 281] on icon "button" at bounding box center [1016, 278] width 29 height 29
select select "[DATE]"
click at [1023, 281] on icon "button" at bounding box center [1016, 278] width 29 height 29
select select "[DATE]"
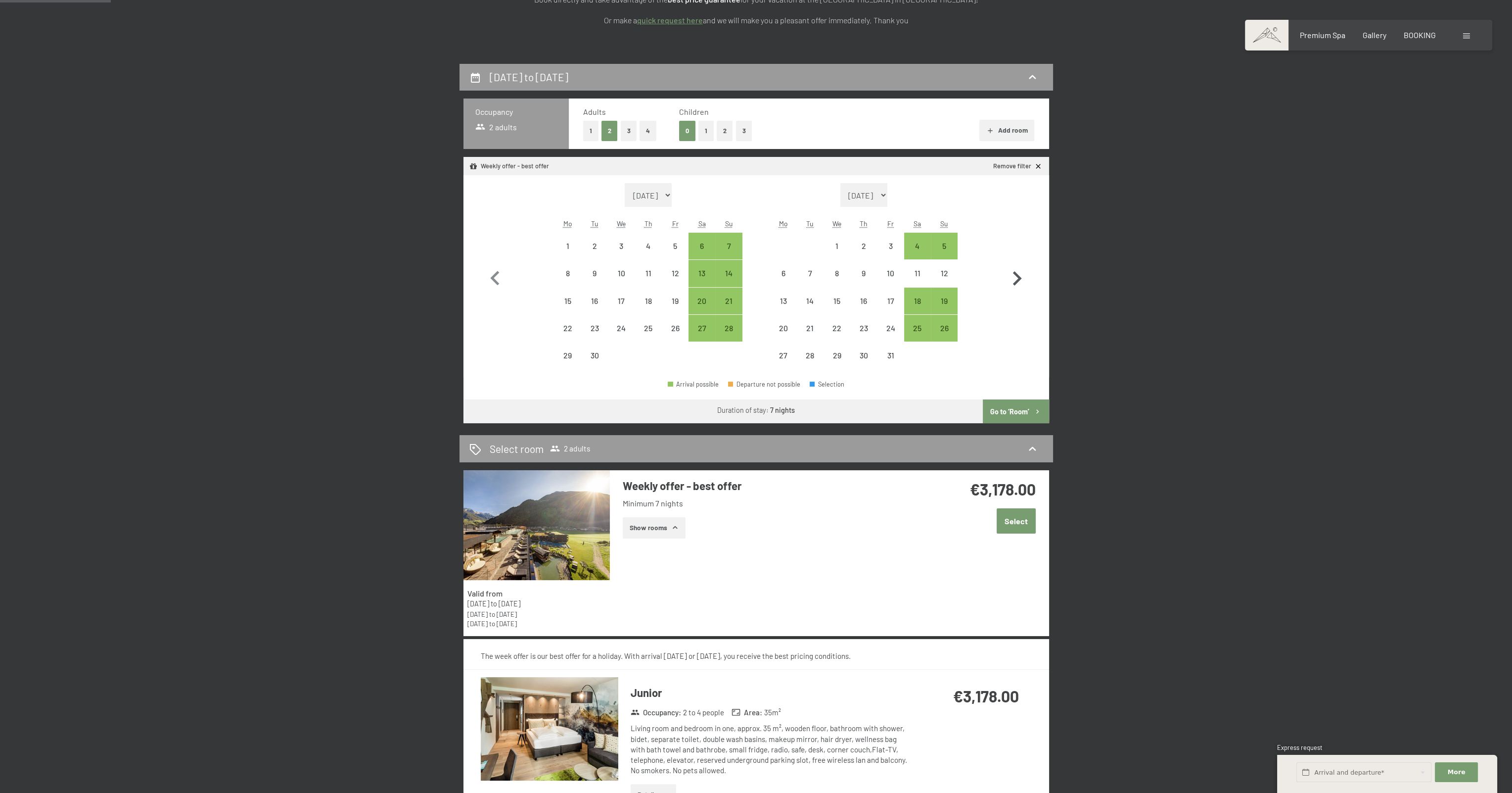
select select "[DATE]"
click at [1022, 281] on icon "button" at bounding box center [1016, 278] width 29 height 29
select select "[DATE]"
click at [1022, 281] on icon "button" at bounding box center [1016, 278] width 29 height 29
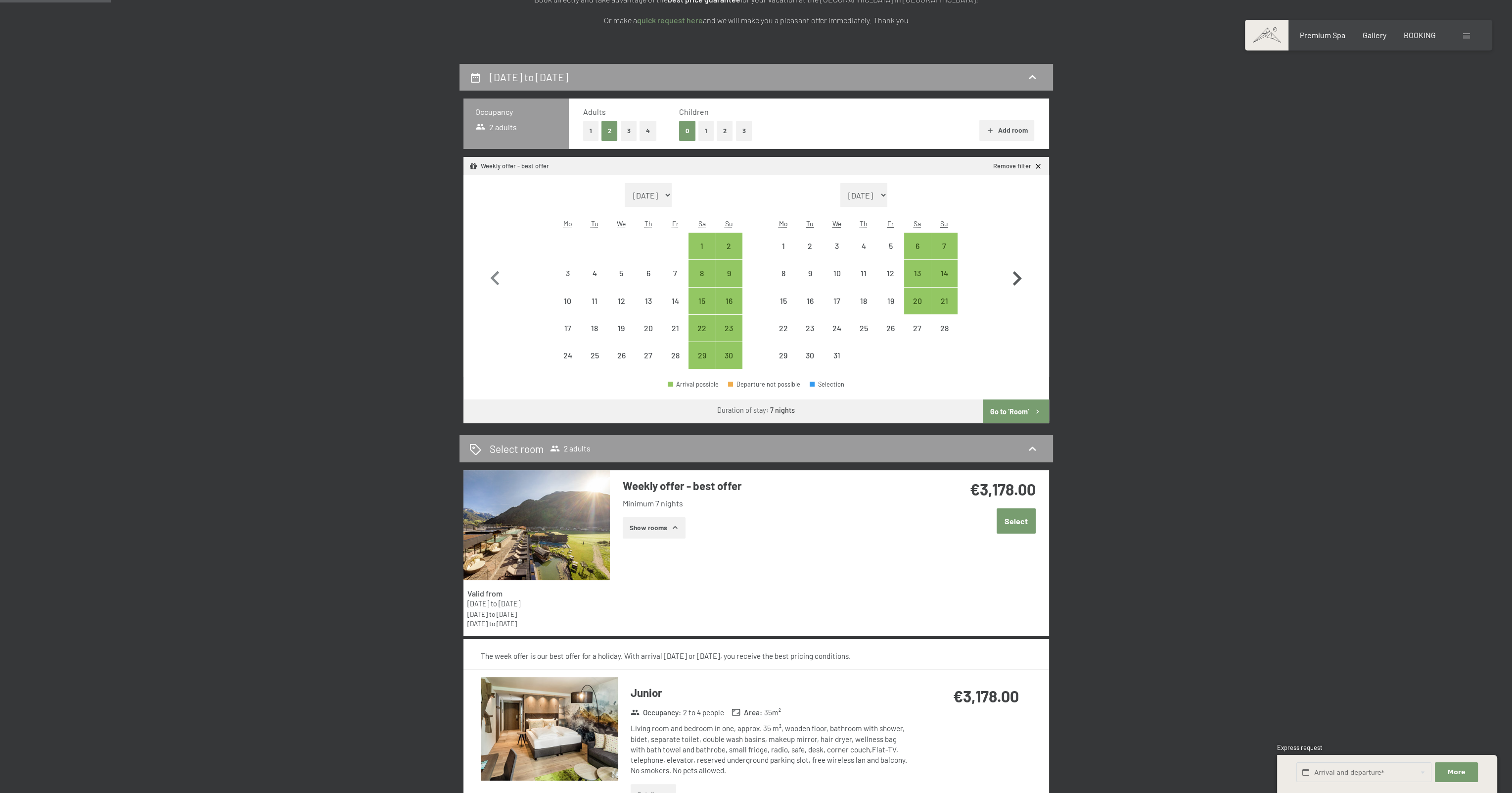
select select "[DATE]"
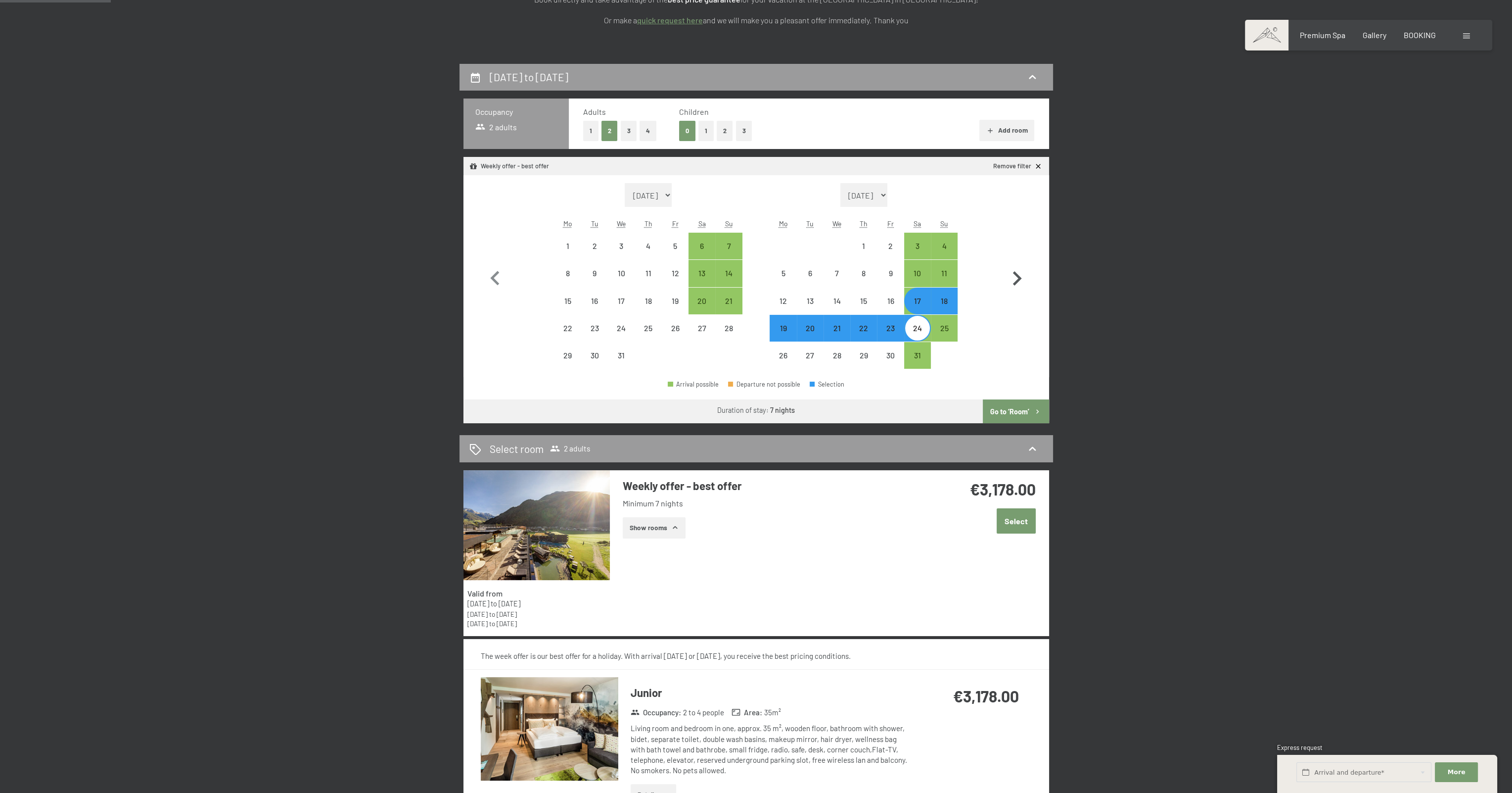
click at [1022, 281] on icon "button" at bounding box center [1016, 278] width 29 height 29
select select "[DATE]"
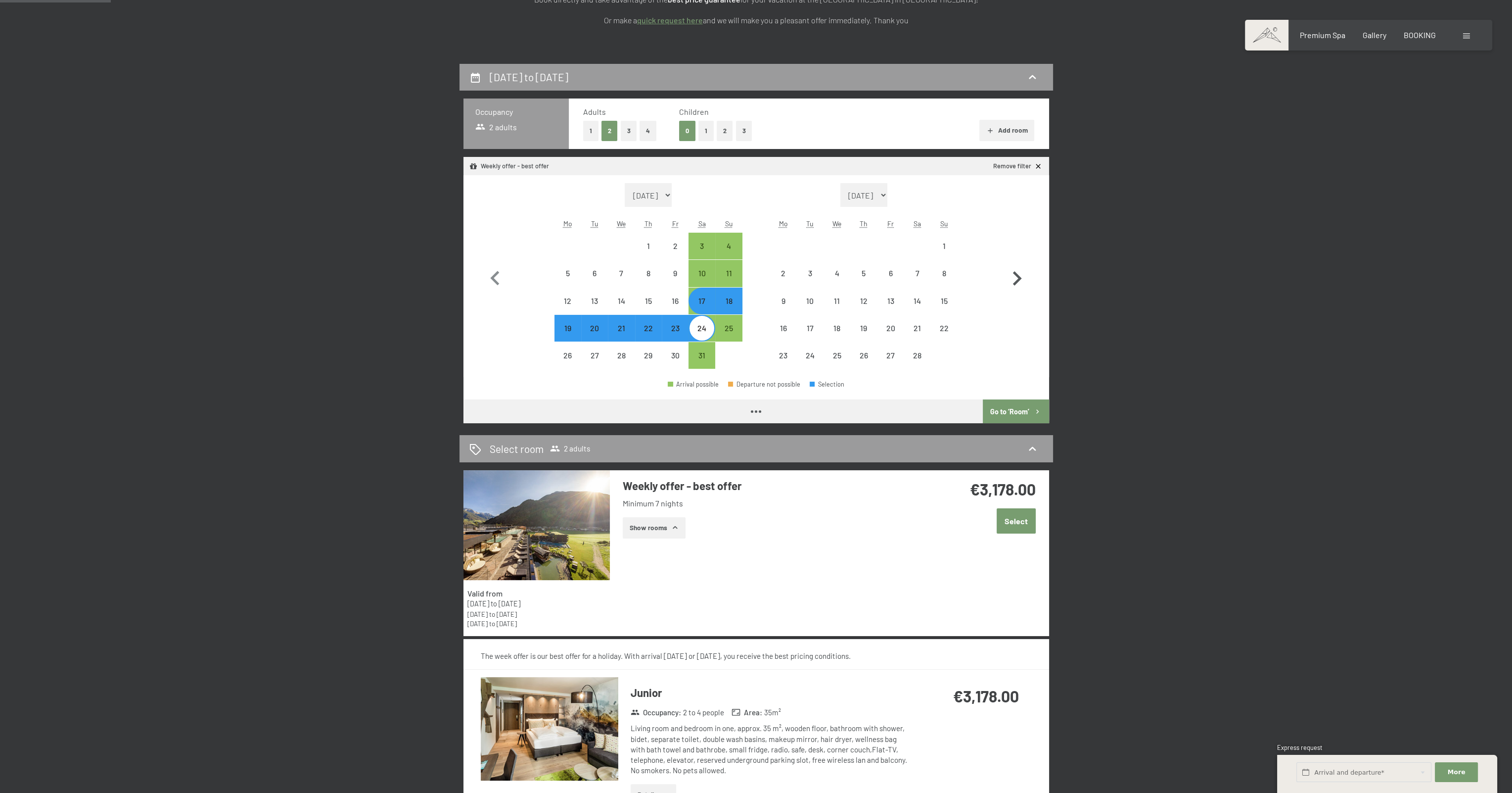
select select "[DATE]"
click at [1005, 407] on button "Go to ‘Room’" at bounding box center [1016, 411] width 66 height 23
select select "[DATE]"
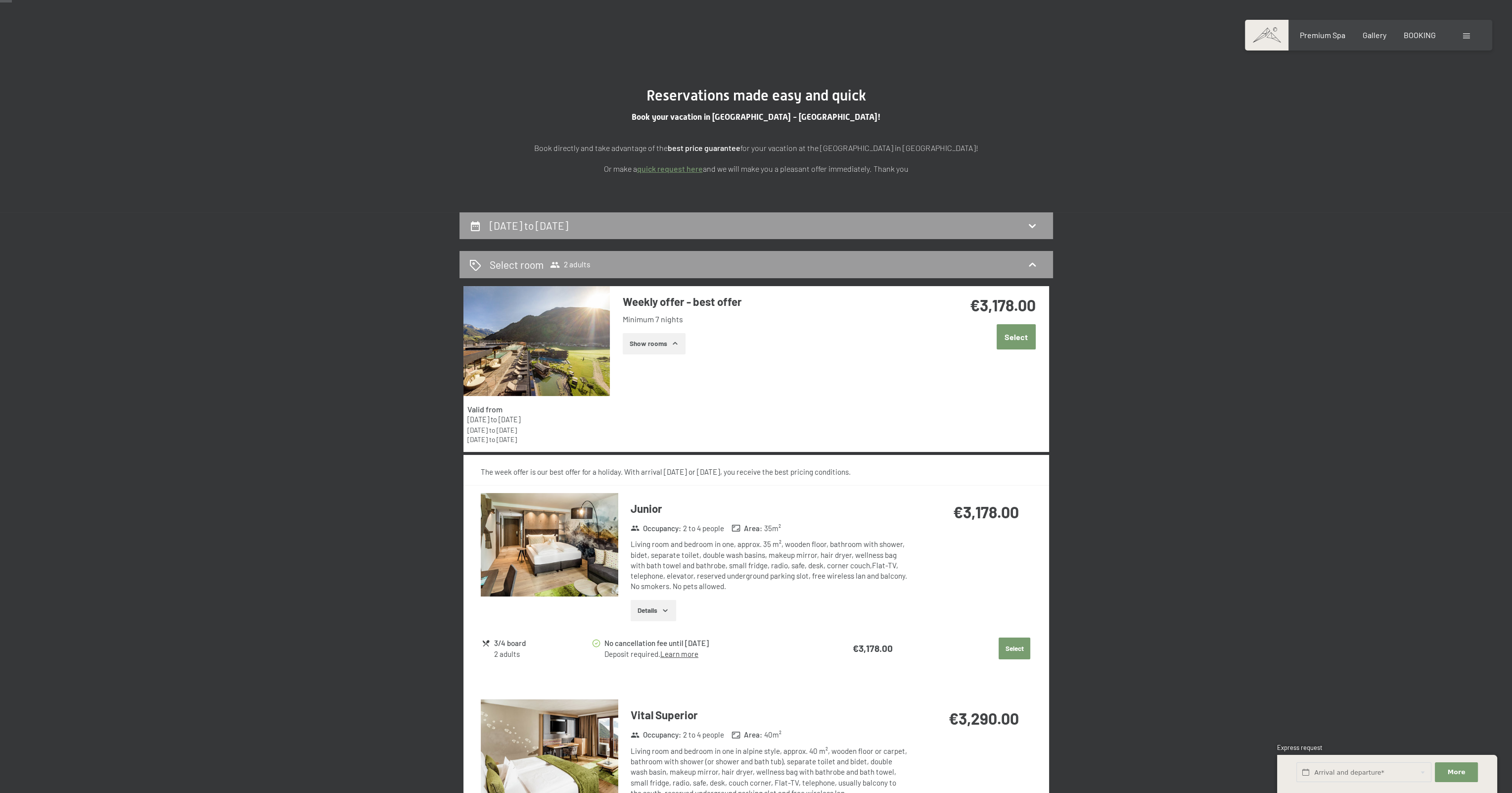
scroll to position [0, 0]
